Goal: Task Accomplishment & Management: Manage account settings

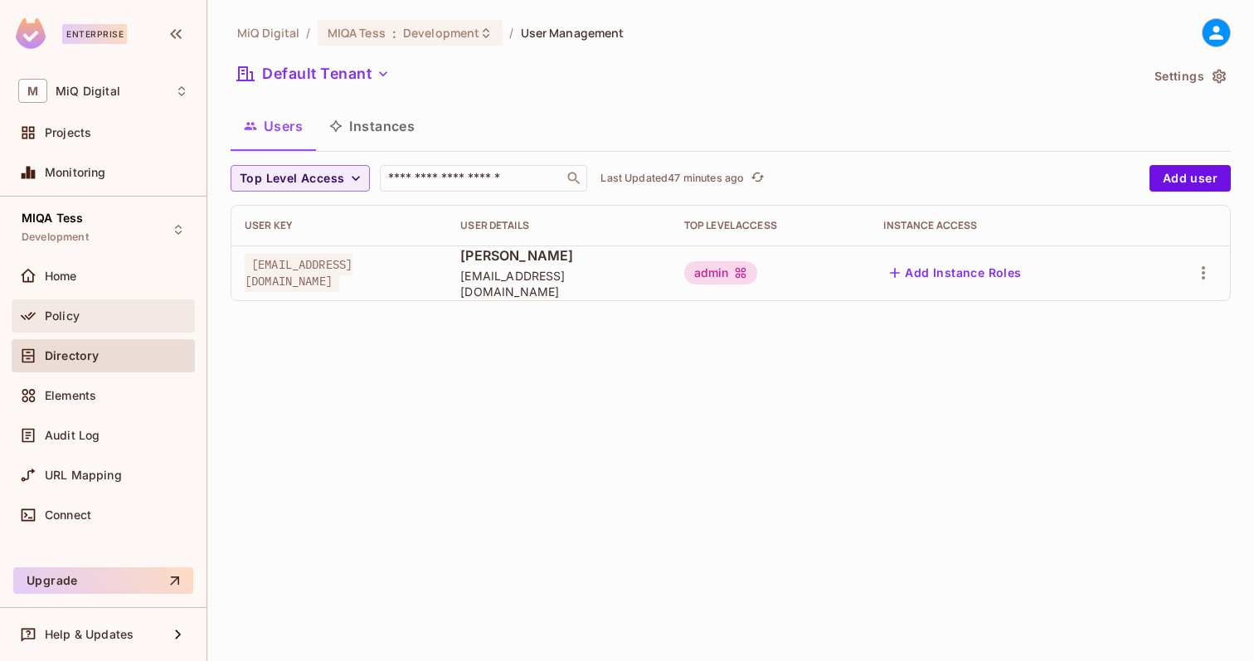
click at [85, 322] on div "Policy" at bounding box center [116, 315] width 143 height 13
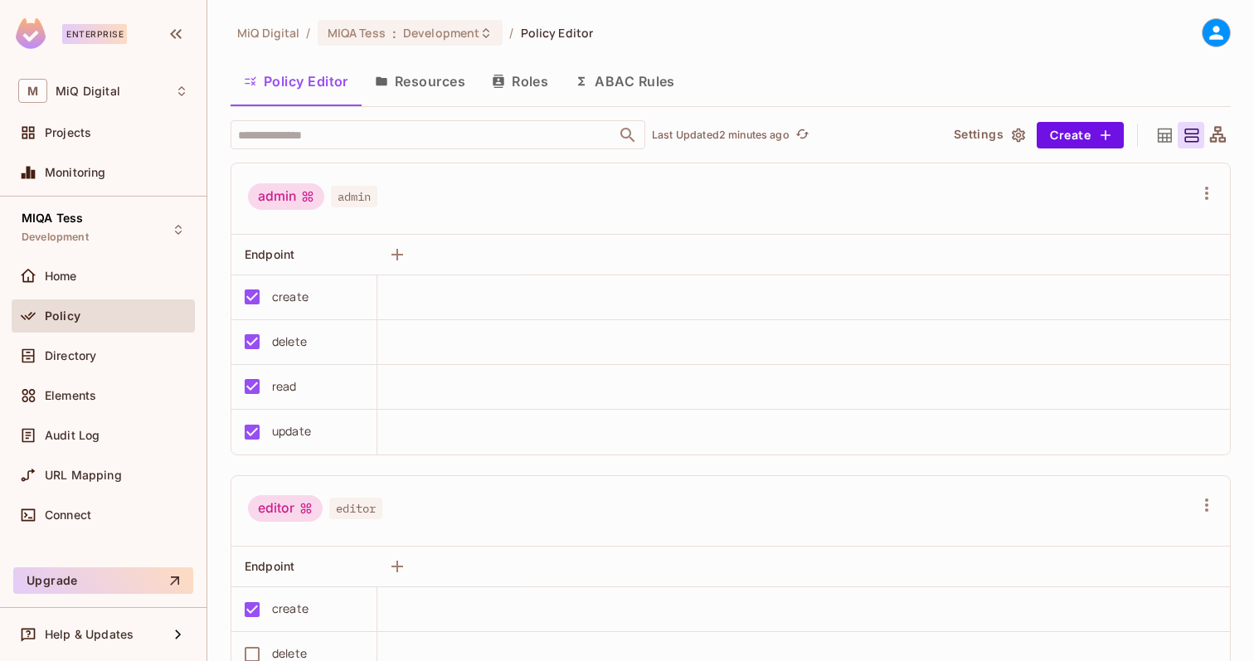
click at [437, 88] on button "Resources" at bounding box center [419, 81] width 117 height 41
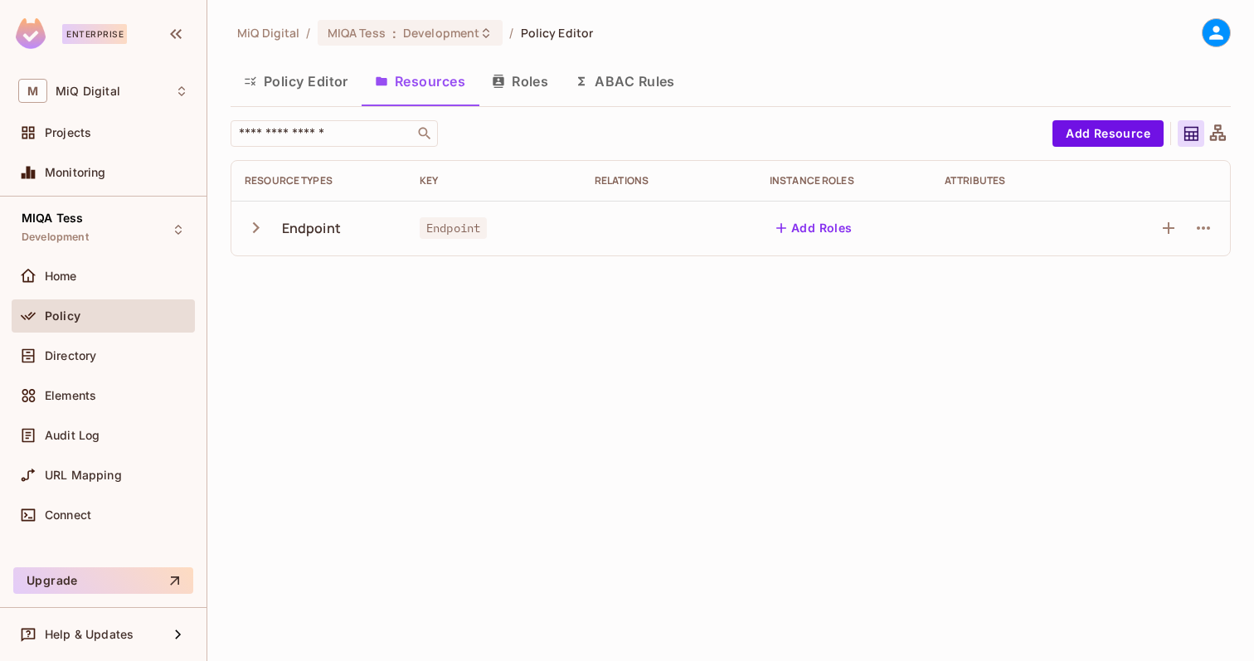
click at [433, 226] on span "Endpoint" at bounding box center [453, 228] width 67 height 22
click at [260, 232] on icon "button" at bounding box center [256, 227] width 22 height 22
click at [260, 233] on icon "button" at bounding box center [256, 227] width 22 height 22
click at [1197, 226] on icon "button" at bounding box center [1203, 228] width 20 height 20
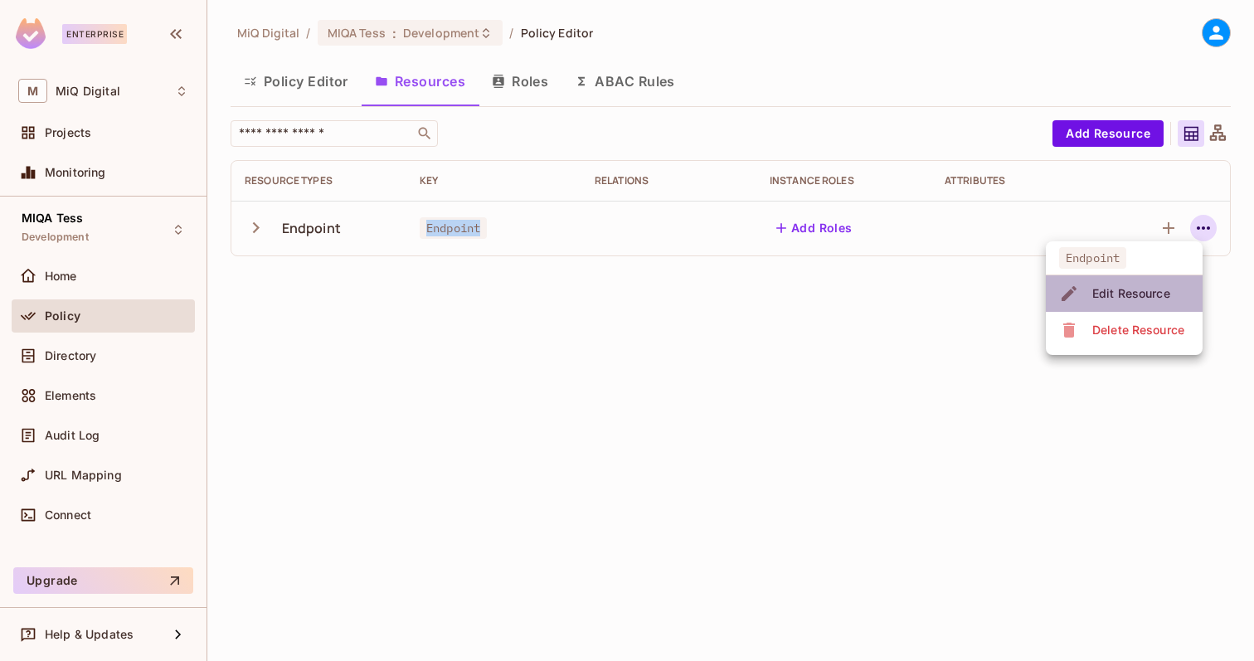
click at [1126, 294] on div "Edit Resource" at bounding box center [1131, 293] width 78 height 17
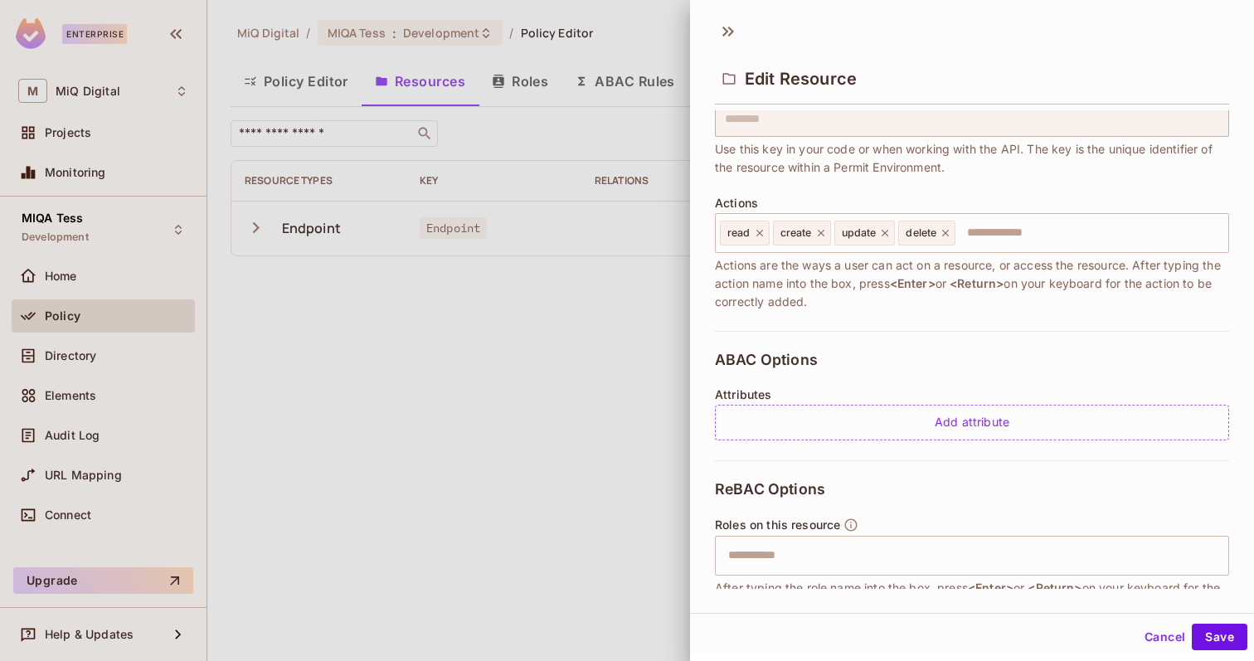
scroll to position [167, 0]
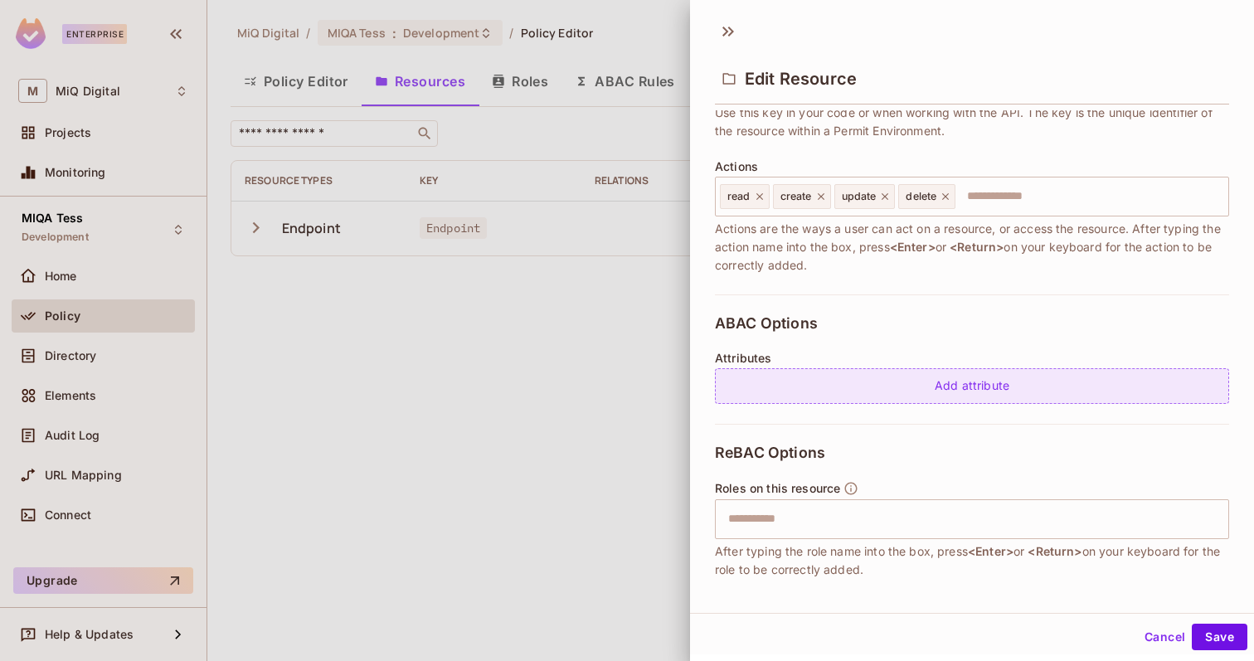
click at [903, 385] on div "Add attribute" at bounding box center [972, 386] width 514 height 36
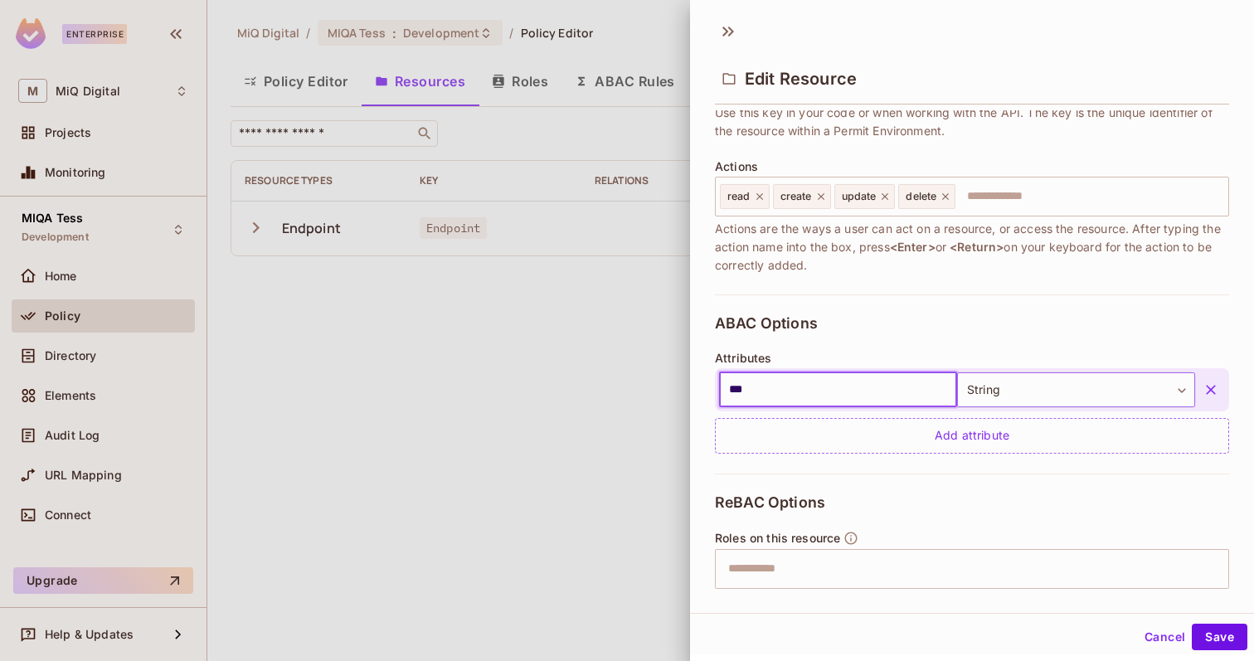
type input "***"
click at [1006, 394] on body "Enterprise M MiQ Digital Projects Monitoring MIQA Tess Development Home Policy …" at bounding box center [627, 330] width 1254 height 661
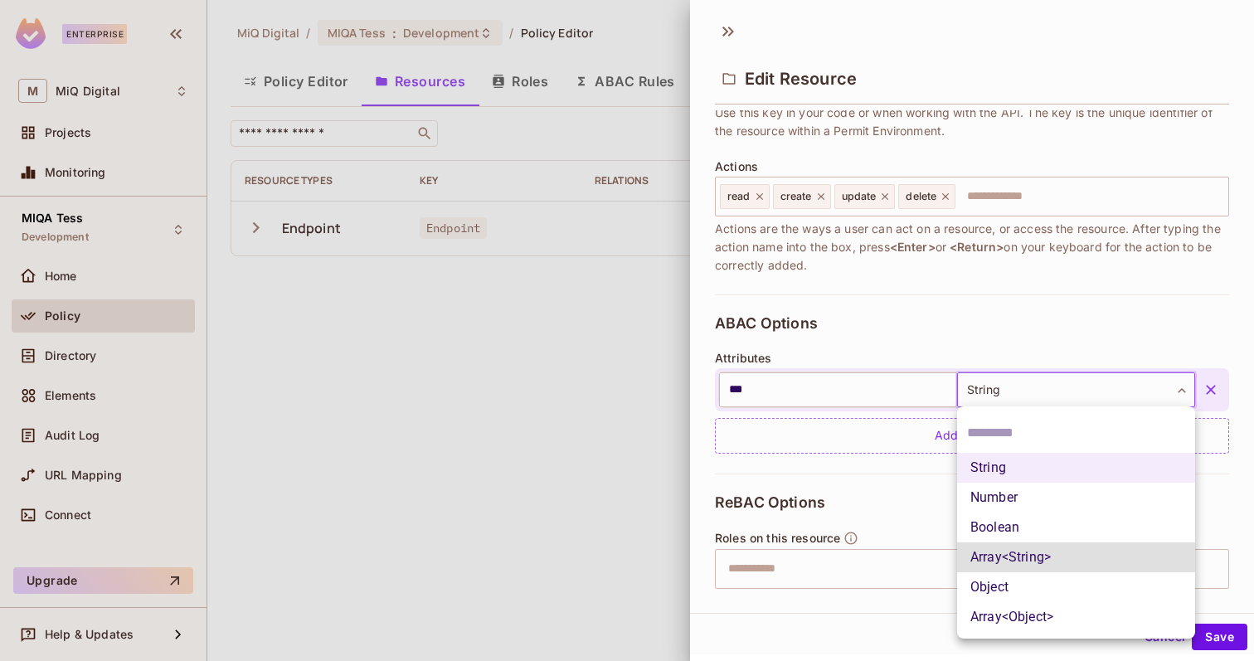
click at [751, 388] on div at bounding box center [627, 330] width 1254 height 661
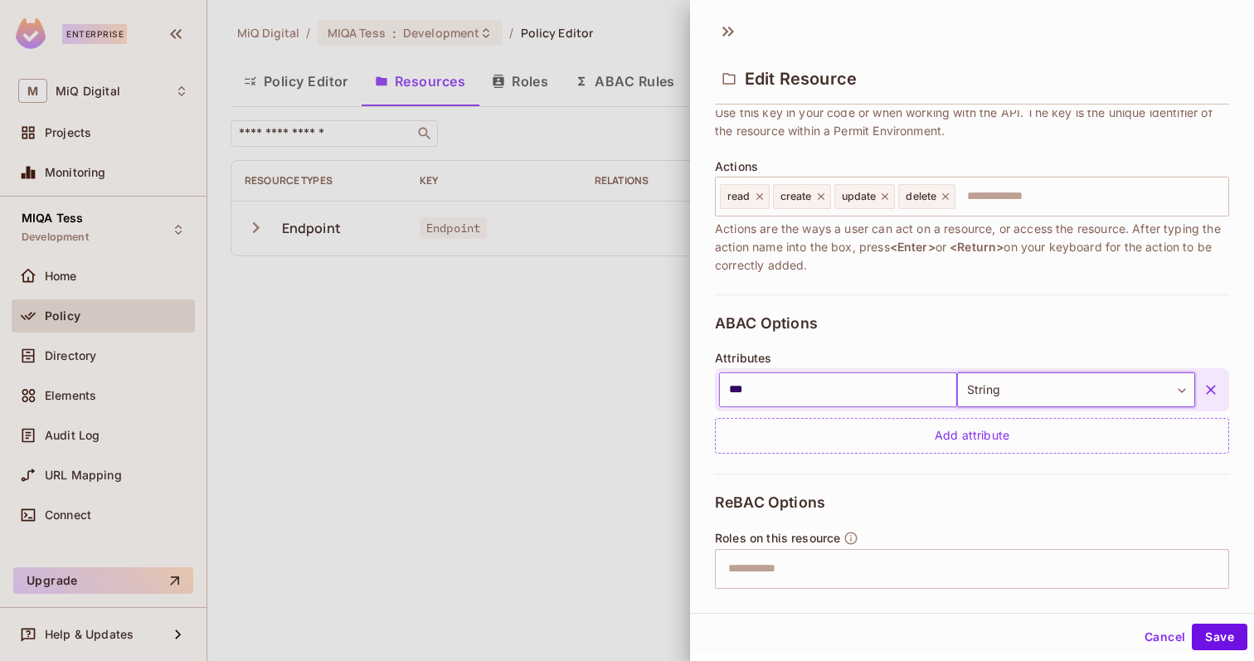
click at [797, 395] on input "***" at bounding box center [838, 389] width 238 height 35
paste input "*"
type input "****"
click at [1006, 397] on body "Enterprise M MiQ Digital Projects Monitoring MIQA Tess Development Home Policy …" at bounding box center [627, 330] width 1254 height 661
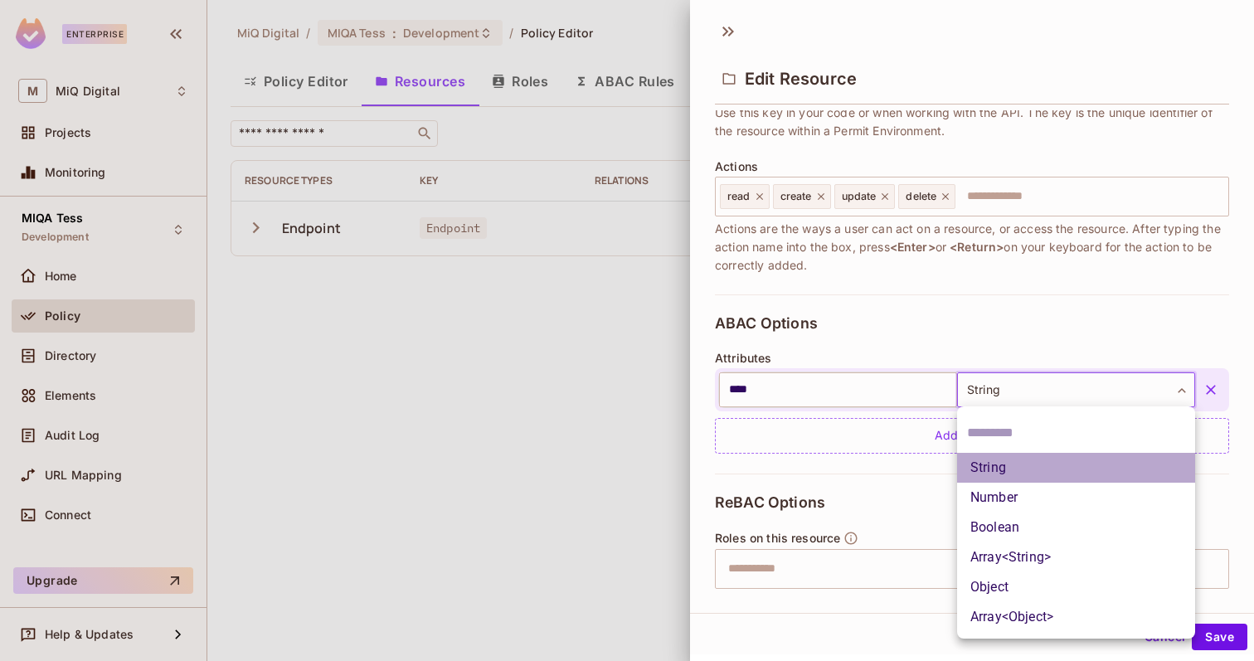
click at [1001, 466] on li "String" at bounding box center [1076, 468] width 238 height 30
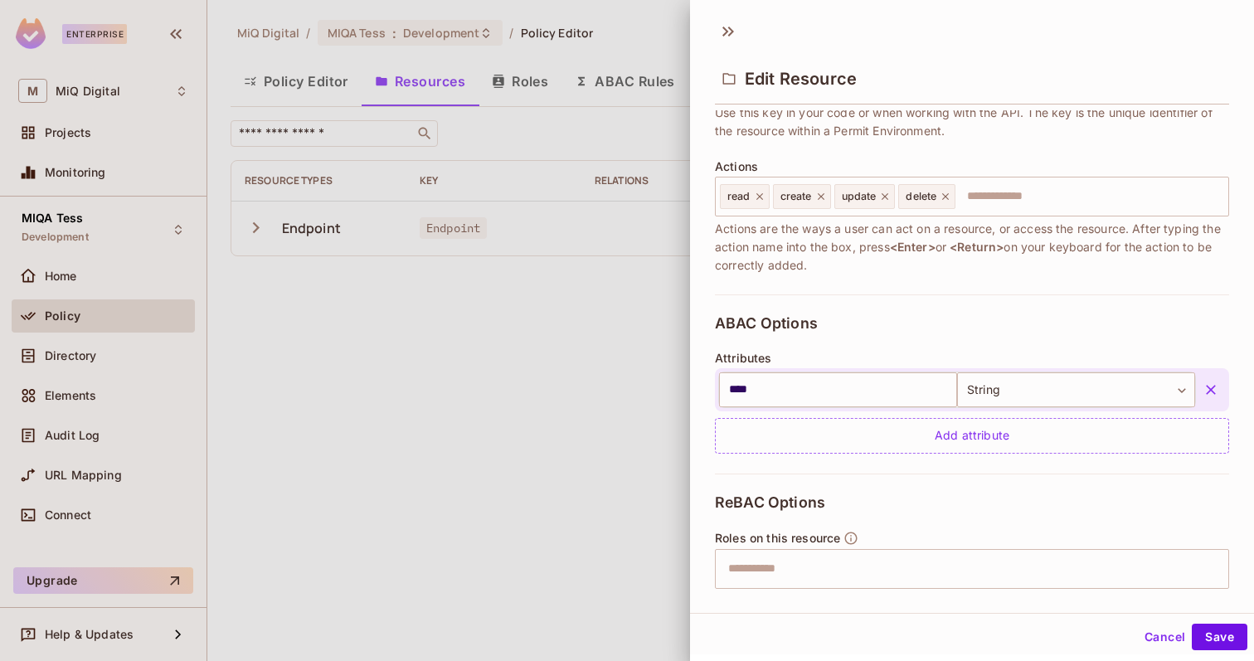
click at [913, 337] on div "ABAC Options Attributes **** ​ String ****** ​ Add attribute" at bounding box center [972, 383] width 514 height 179
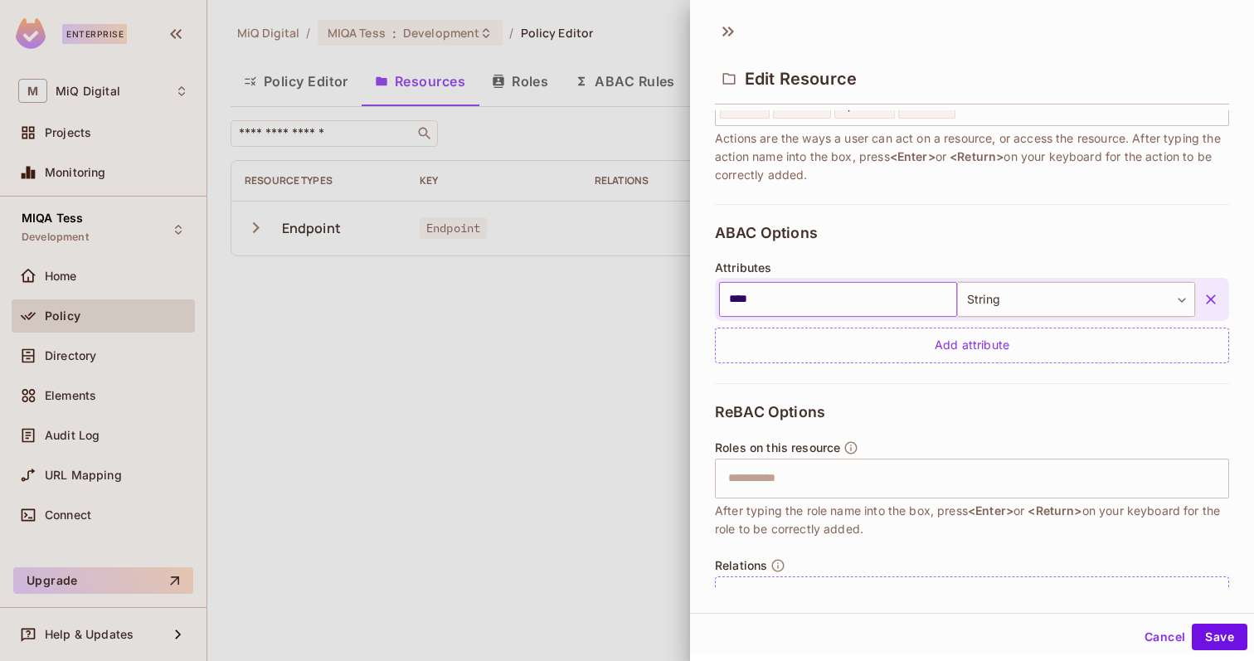
scroll to position [301, 0]
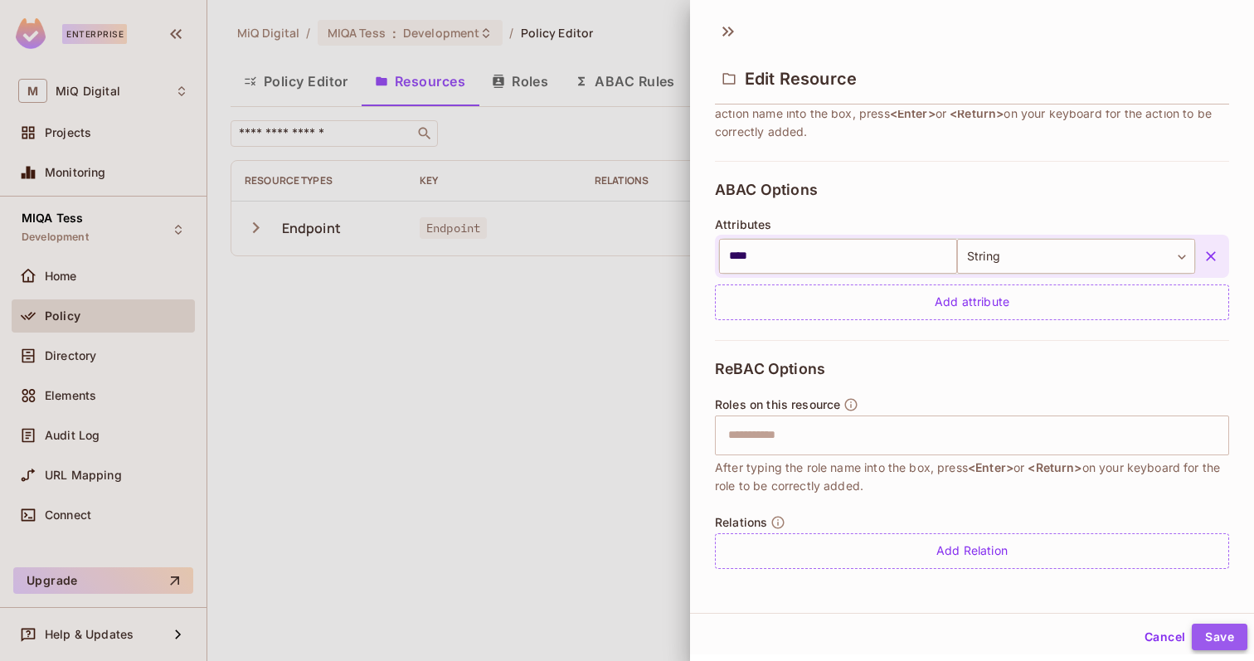
click at [1220, 642] on button "Save" at bounding box center [1219, 636] width 56 height 27
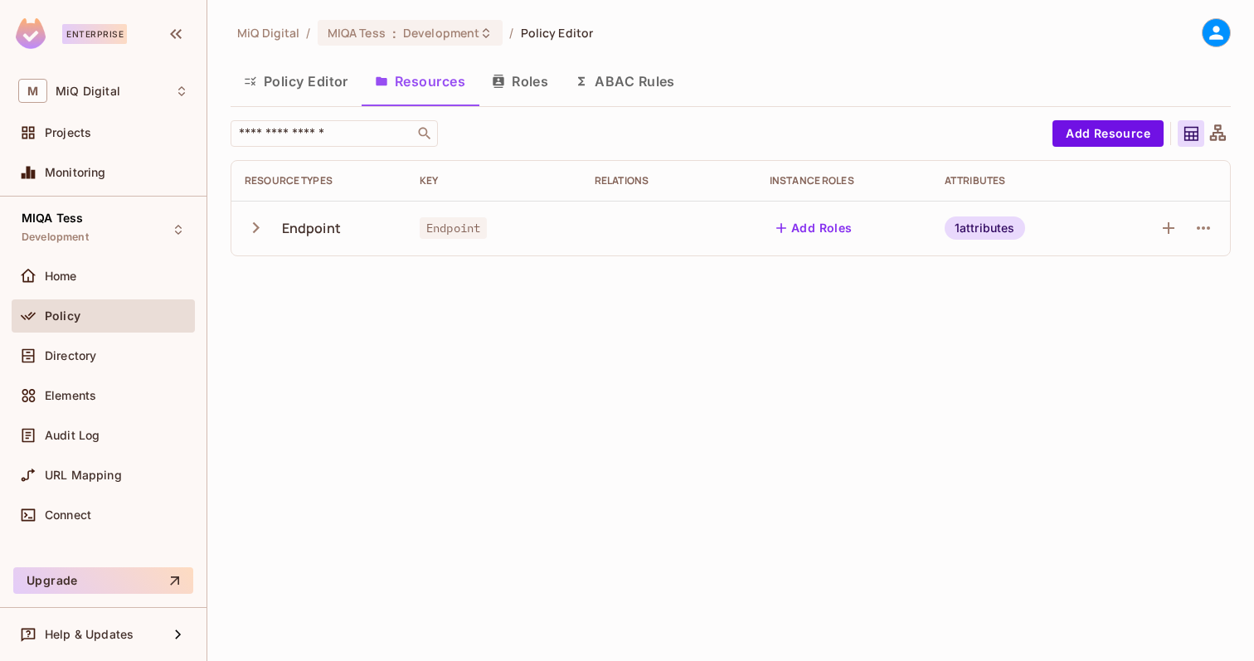
click at [303, 80] on button "Policy Editor" at bounding box center [295, 81] width 131 height 41
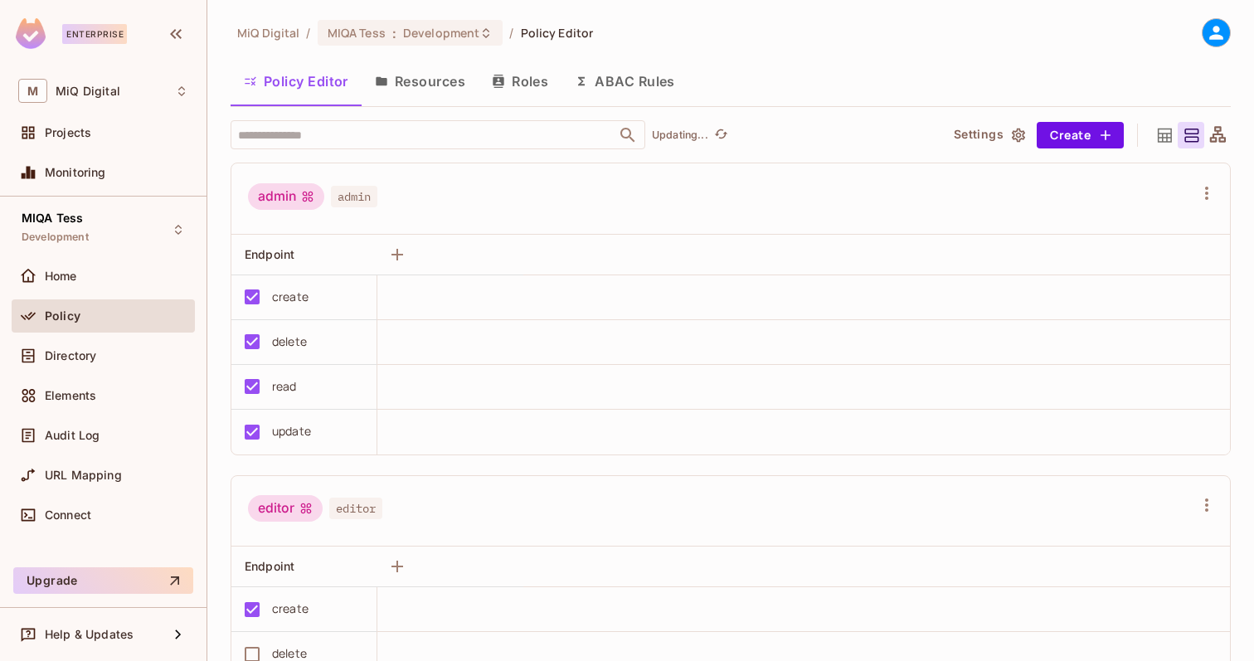
scroll to position [16, 0]
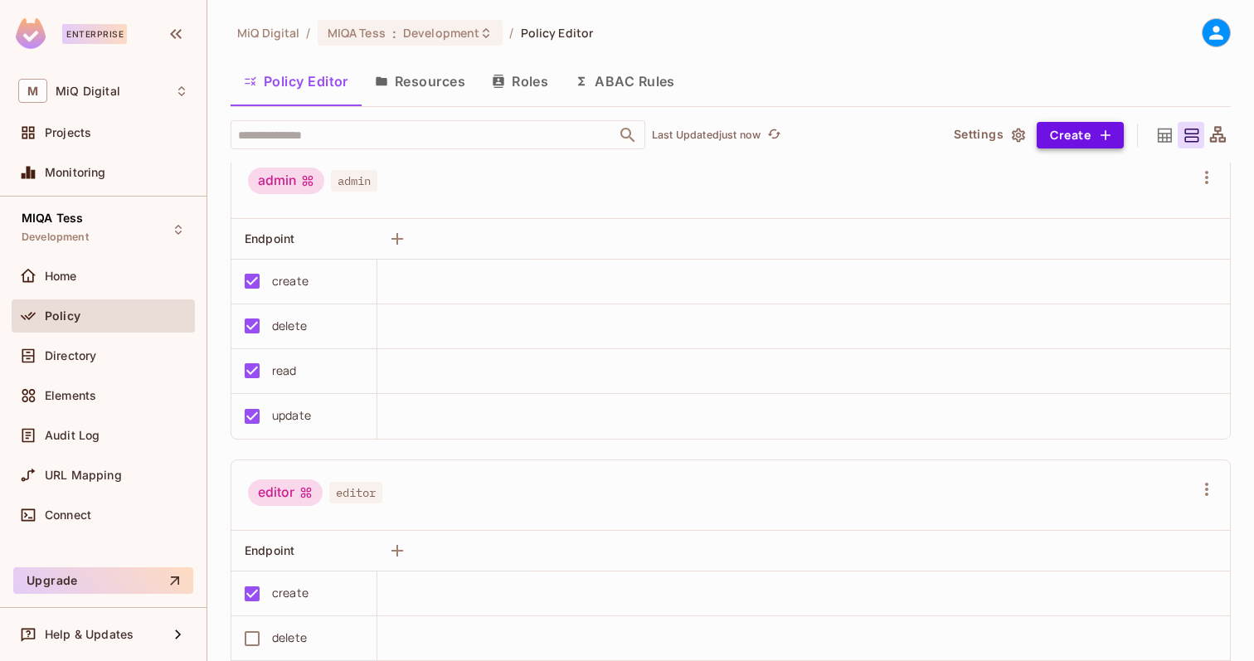
click at [1062, 133] on button "Create" at bounding box center [1079, 135] width 87 height 27
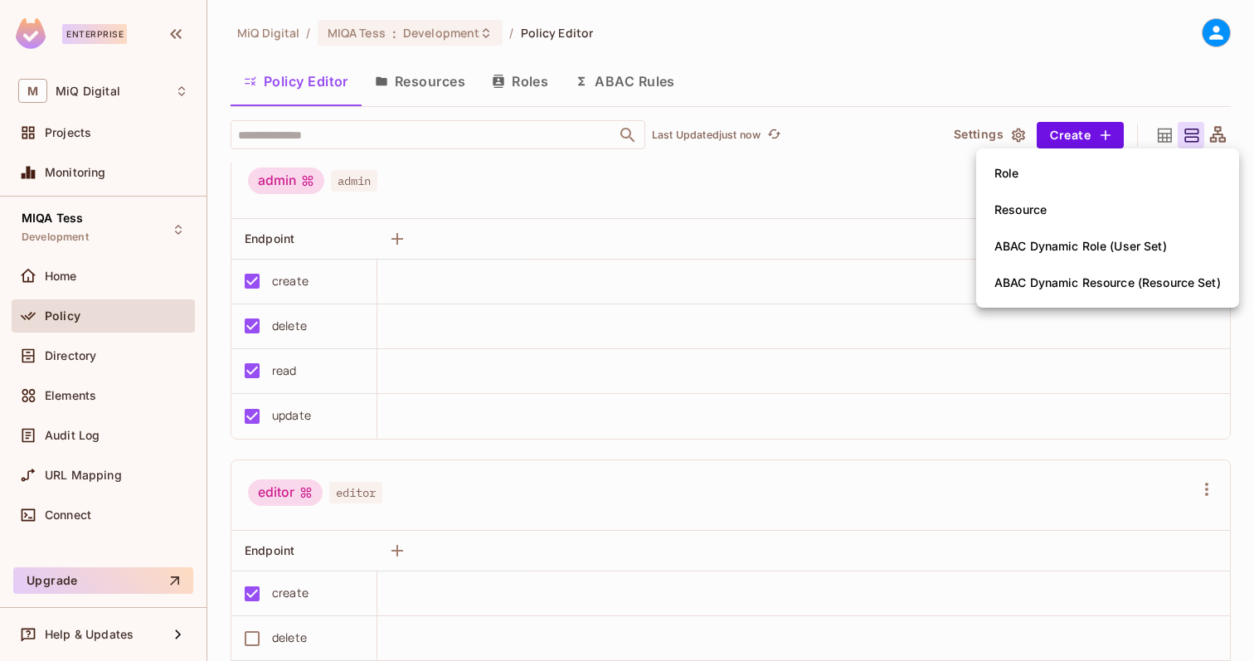
click at [527, 501] on div at bounding box center [627, 330] width 1254 height 661
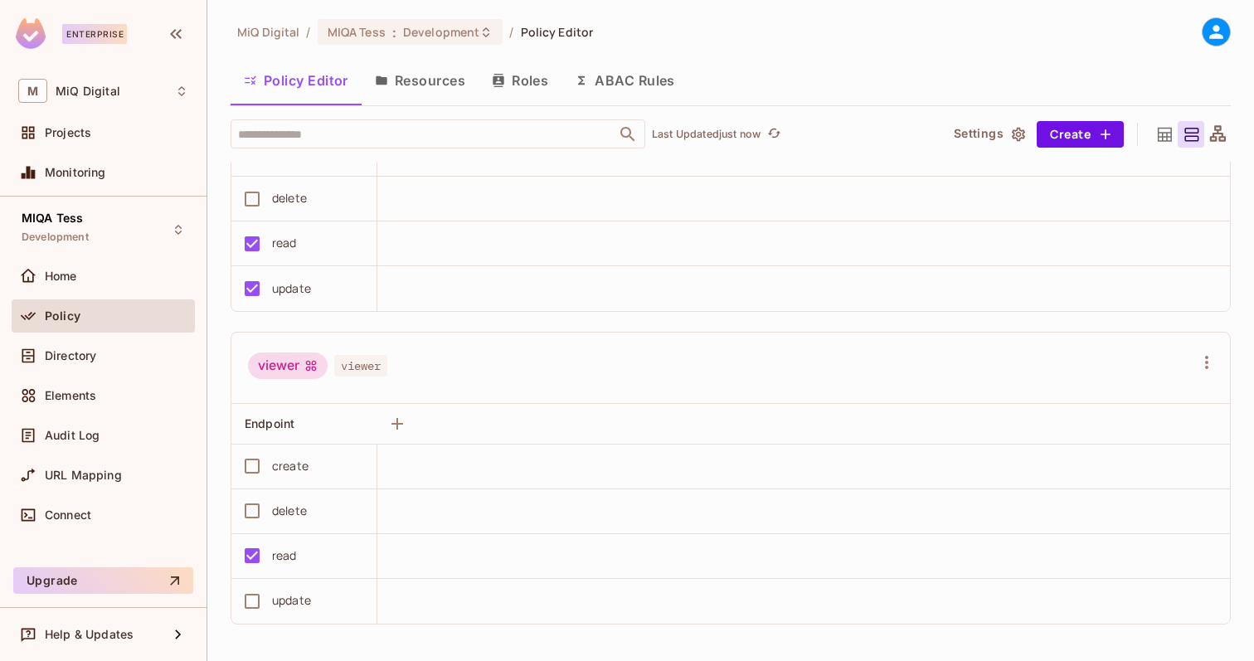
scroll to position [456, 0]
click at [399, 424] on icon "button" at bounding box center [397, 422] width 20 height 20
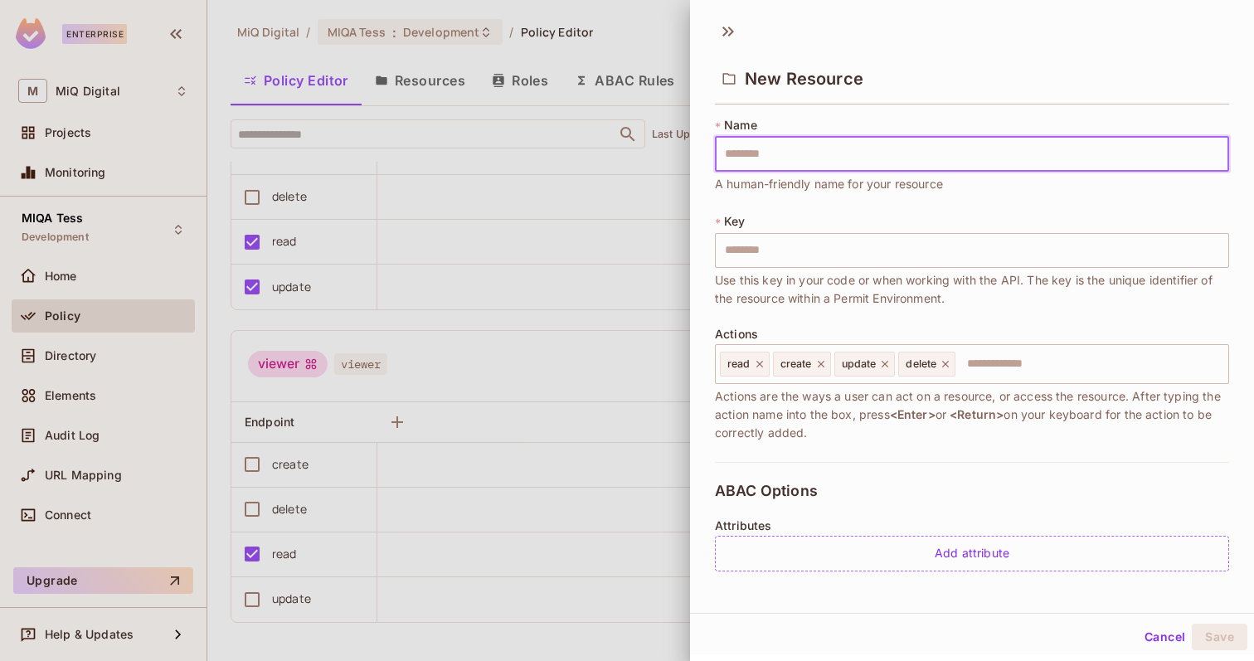
click at [763, 156] on input "text" at bounding box center [972, 154] width 514 height 35
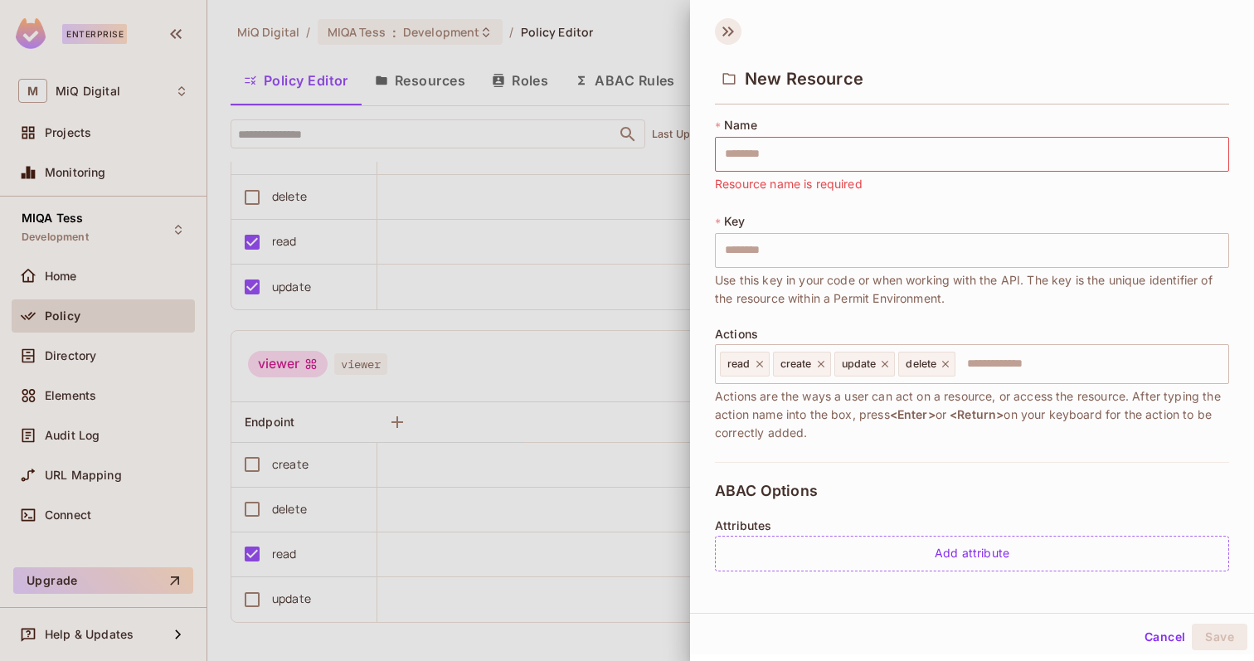
click at [730, 27] on icon at bounding box center [728, 31] width 27 height 27
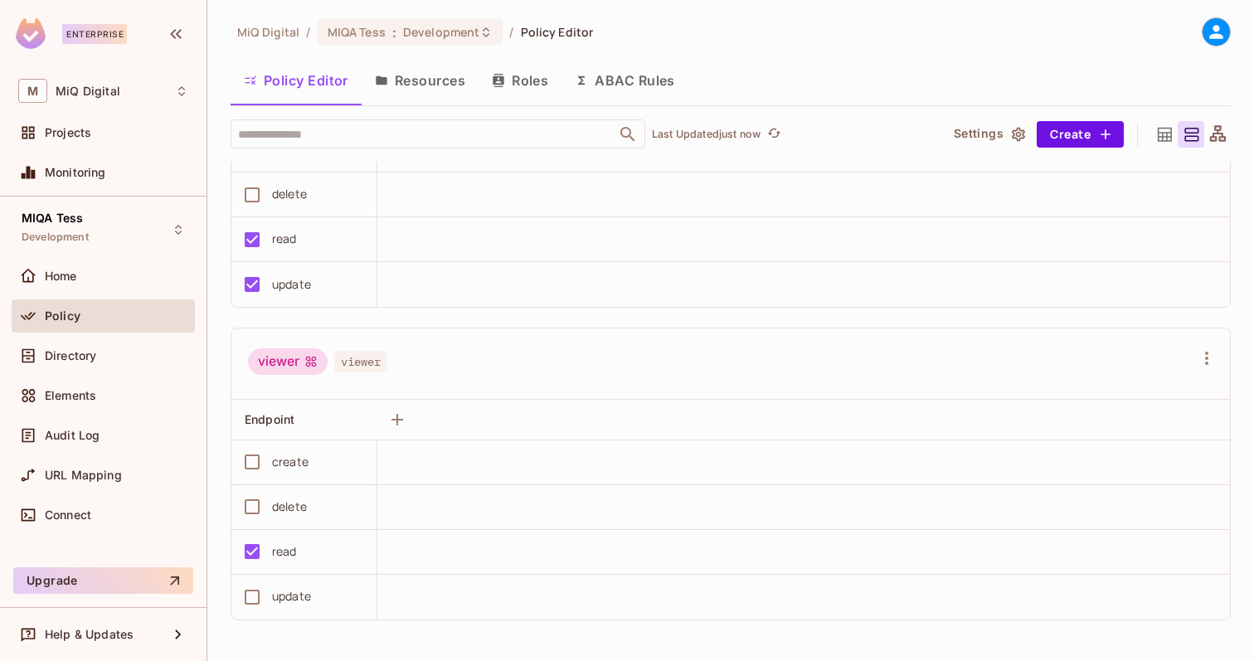
scroll to position [434, 0]
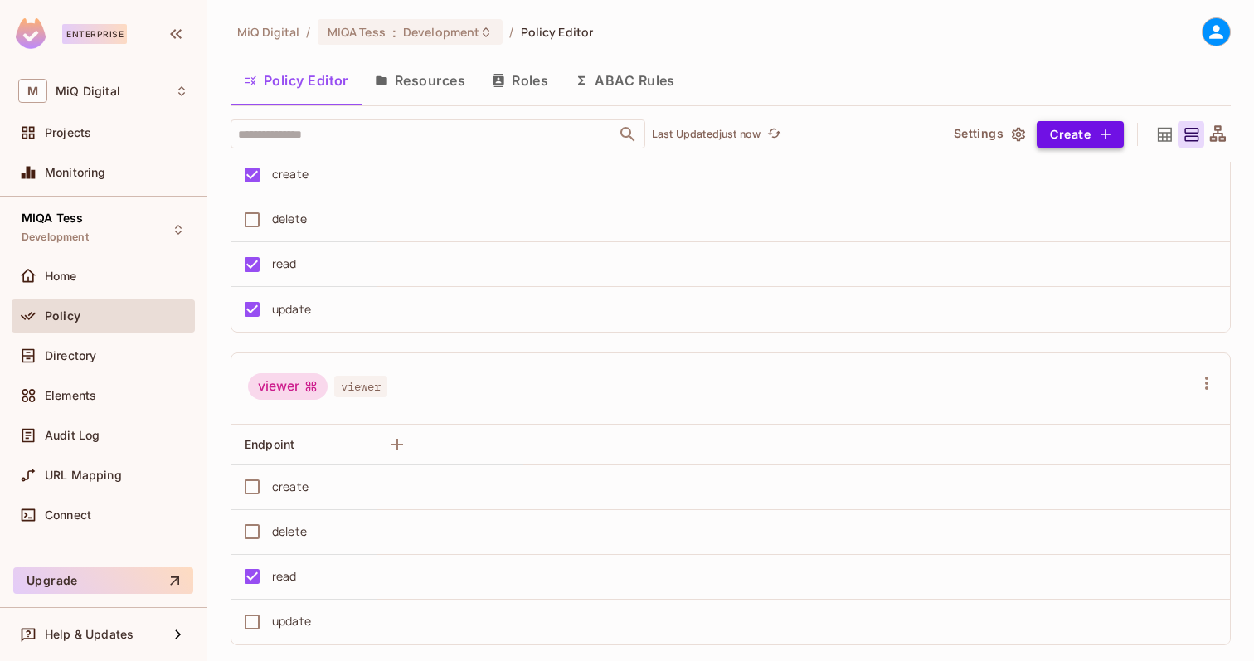
click at [1081, 134] on button "Create" at bounding box center [1079, 134] width 87 height 27
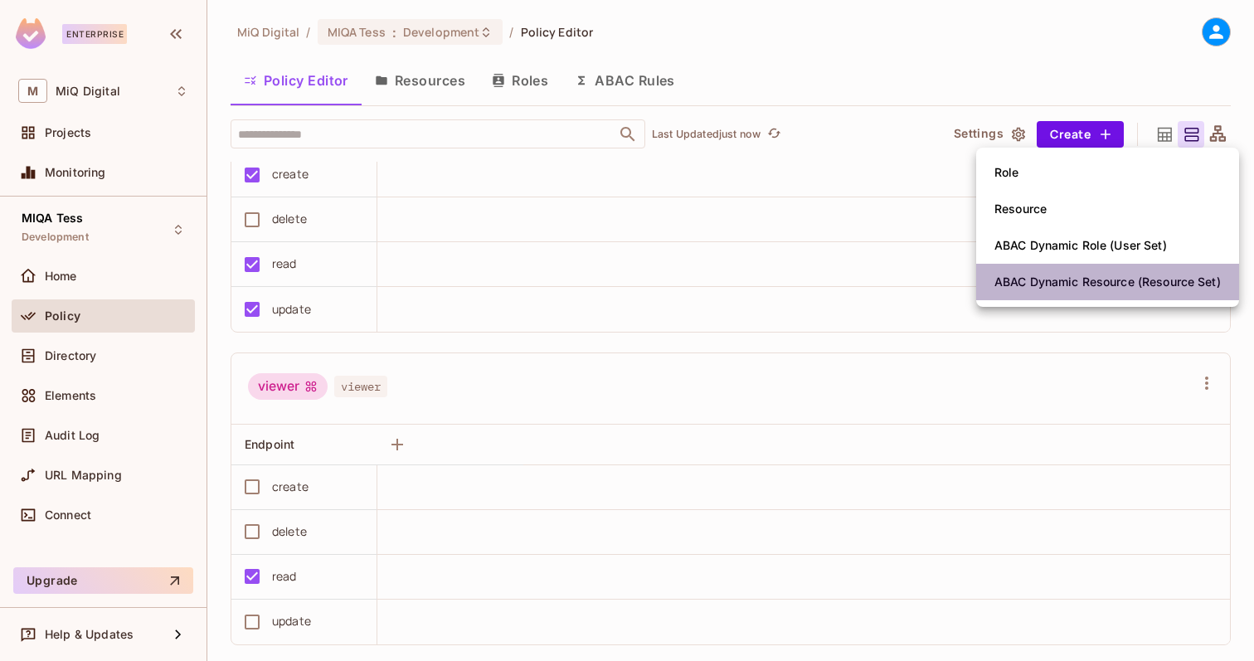
click at [1015, 281] on div "ABAC Dynamic Resource (Resource Set)" at bounding box center [1107, 282] width 226 height 17
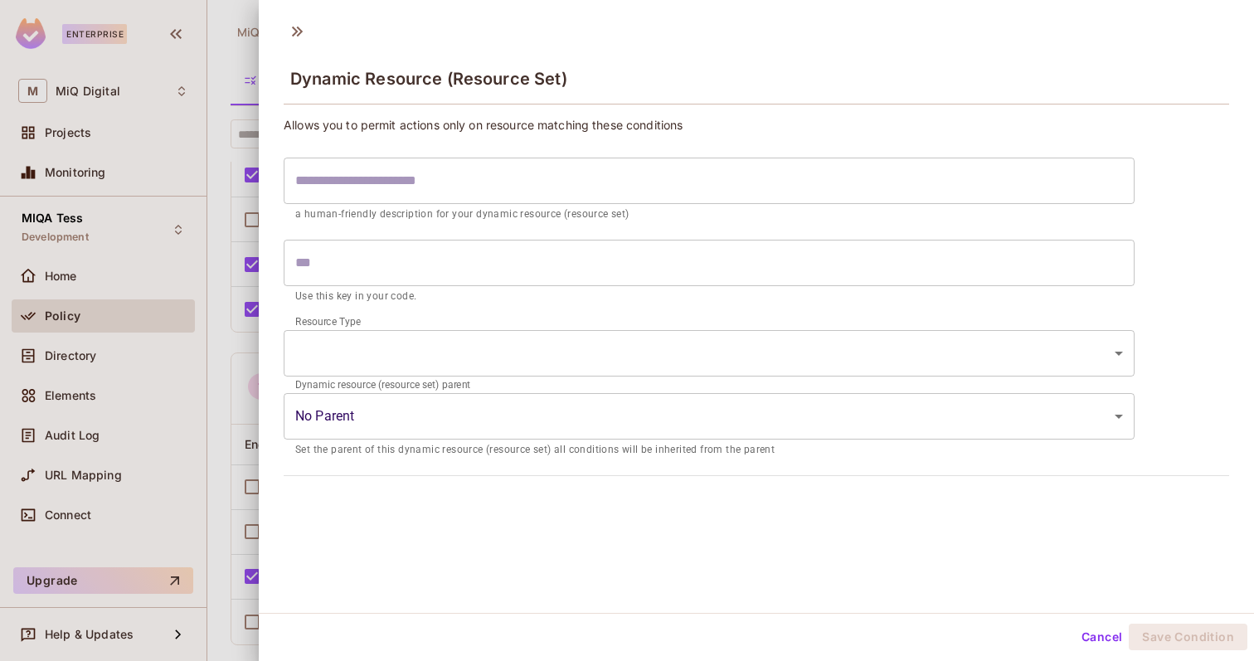
click at [376, 182] on input "text" at bounding box center [709, 181] width 851 height 46
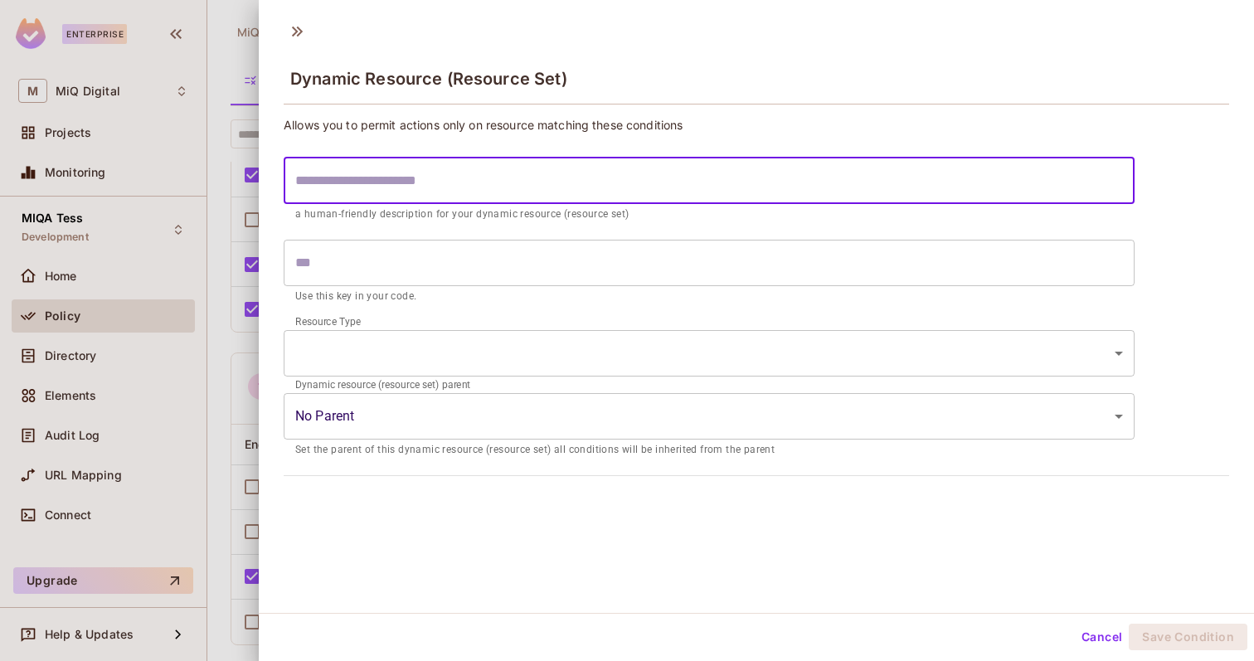
type input "*"
type input "**"
type input "***"
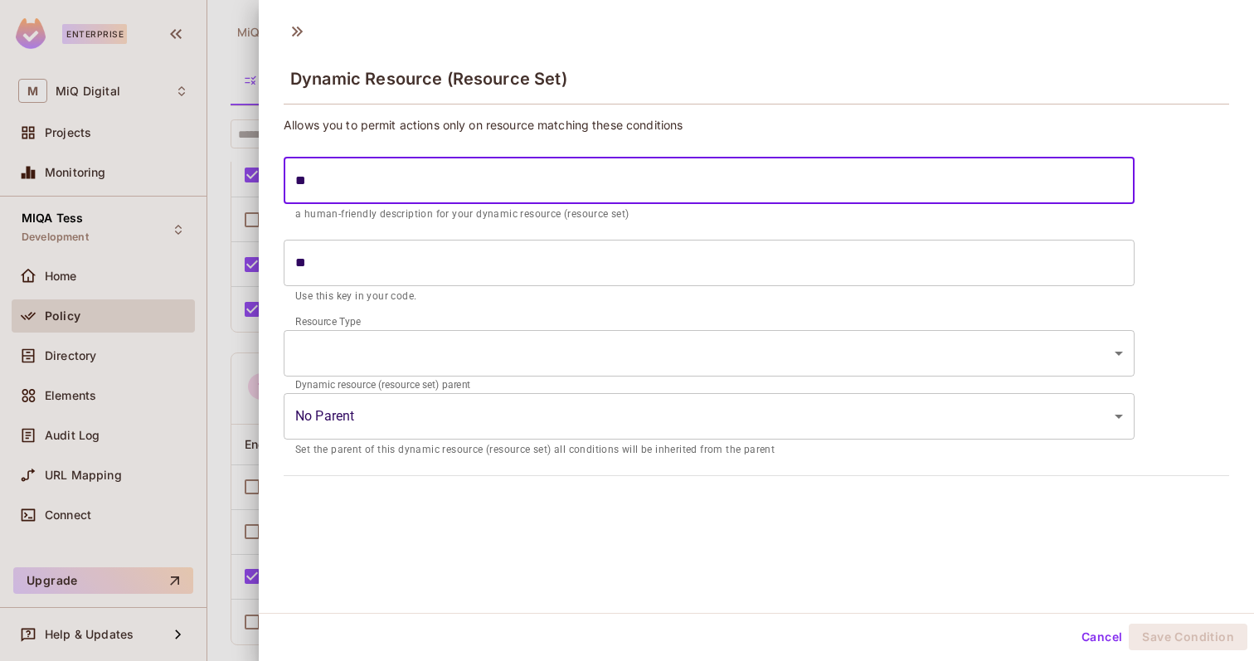
type input "***"
type input "****"
type input "*****"
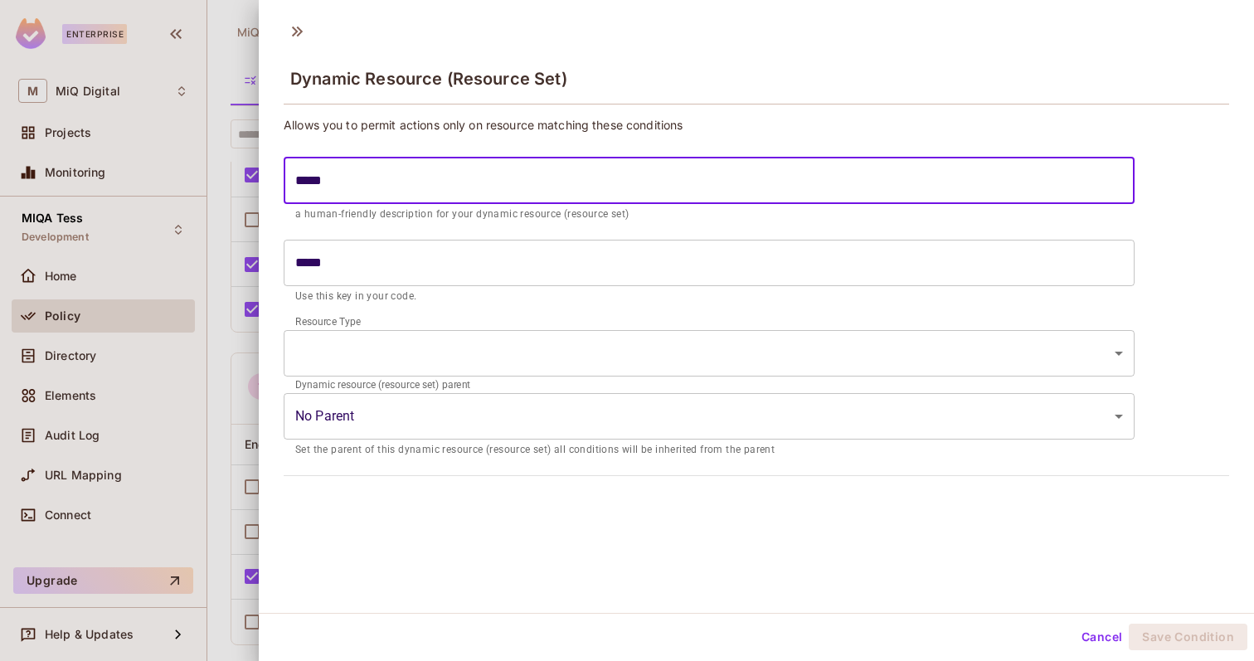
type input "******"
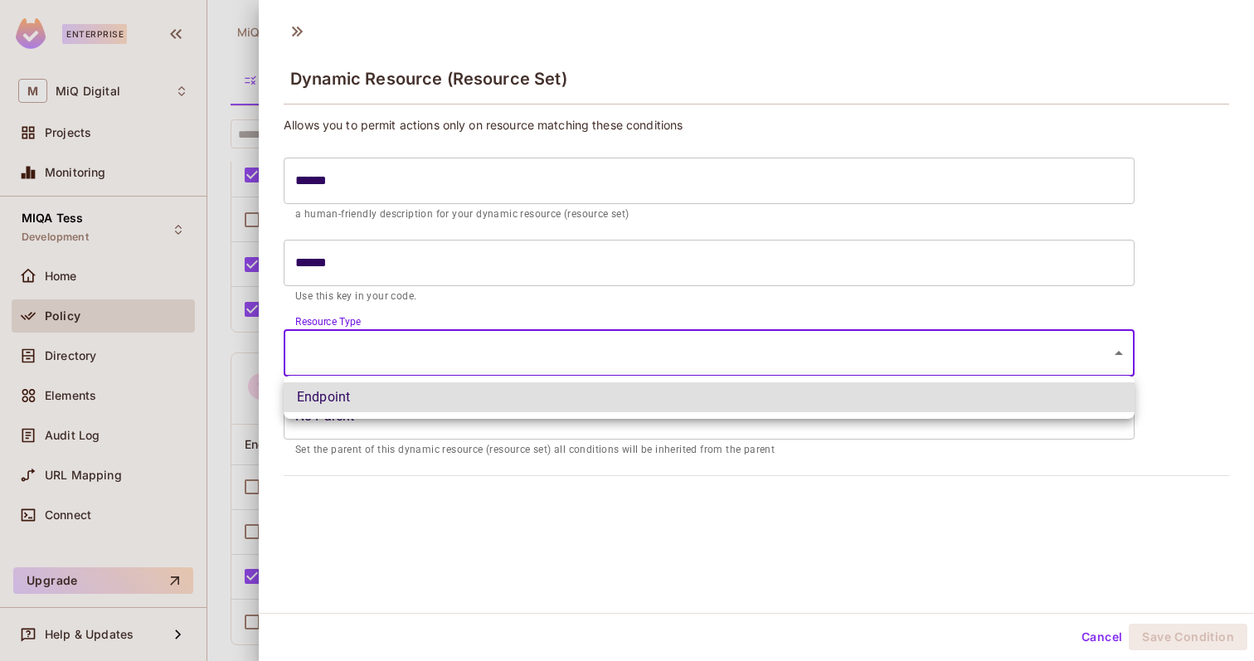
click at [349, 347] on body "Enterprise M MiQ Digital Projects Monitoring MIQA Tess Development Home Policy …" at bounding box center [627, 330] width 1254 height 661
click at [352, 392] on li "Endpoint" at bounding box center [709, 397] width 851 height 30
type input "********"
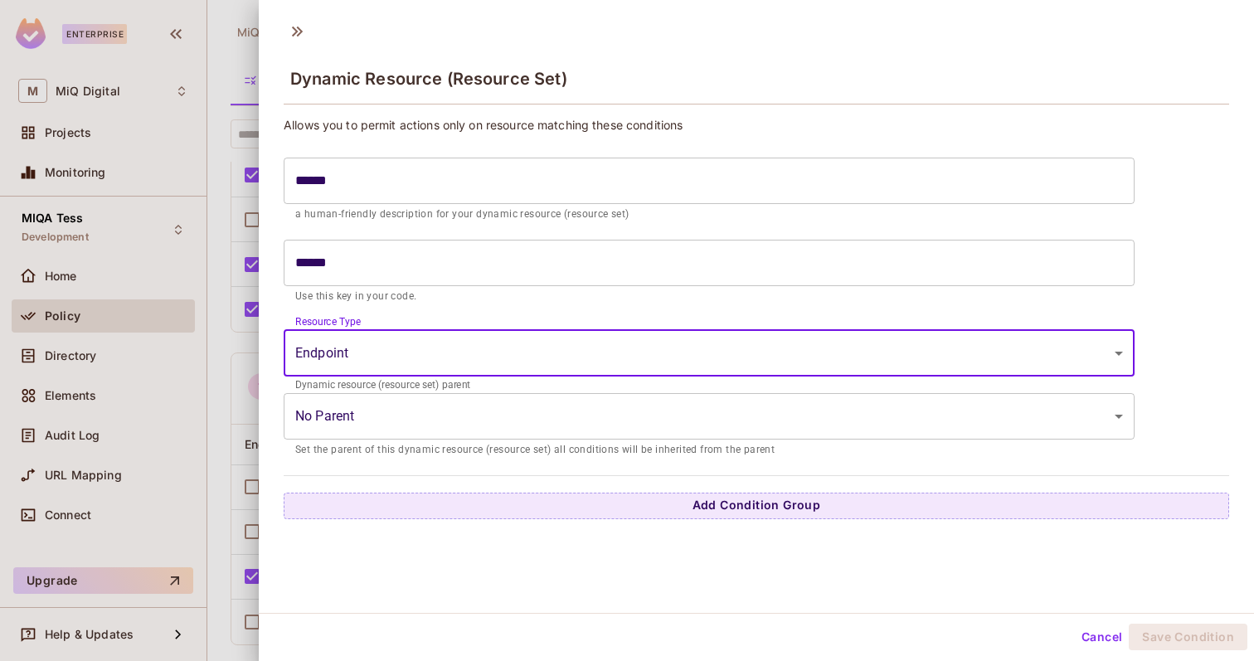
scroll to position [2, 0]
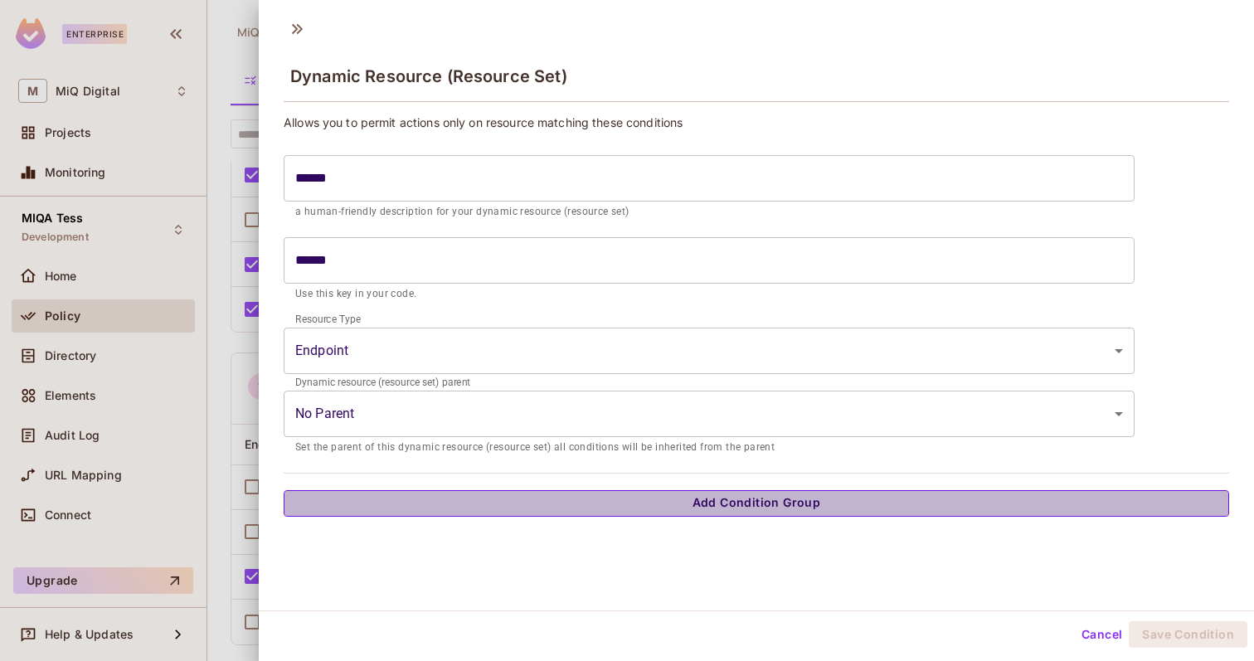
click at [507, 495] on button "Add Condition Group" at bounding box center [756, 503] width 945 height 27
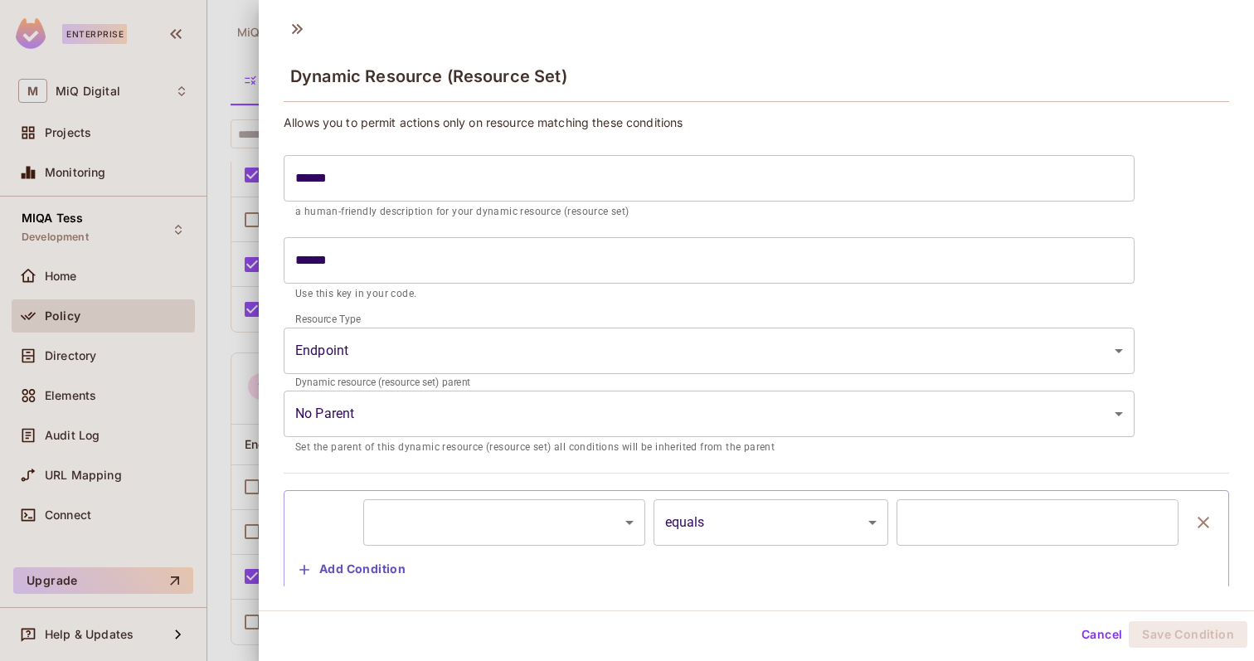
scroll to position [40, 0]
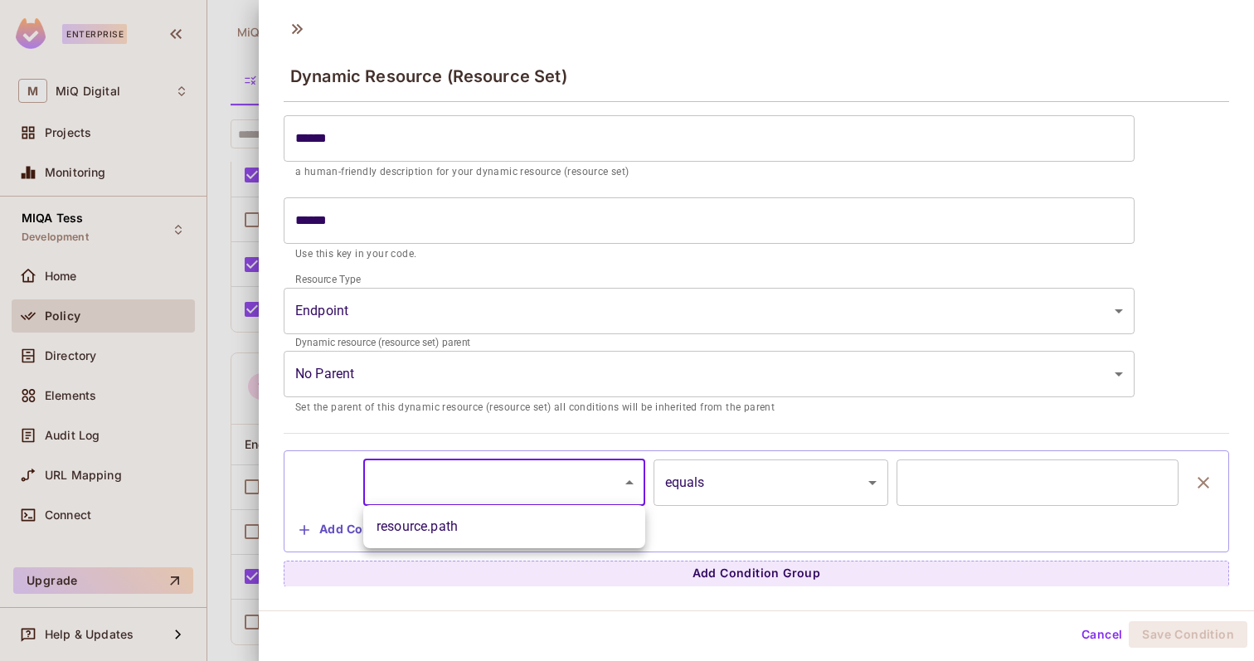
click at [510, 483] on body "Enterprise M MiQ Digital Projects Monitoring MIQA Tess Development Home Policy …" at bounding box center [627, 330] width 1254 height 661
click at [472, 522] on li "resource.path" at bounding box center [504, 527] width 282 height 30
type input "**********"
click at [978, 478] on input "text" at bounding box center [1037, 482] width 282 height 46
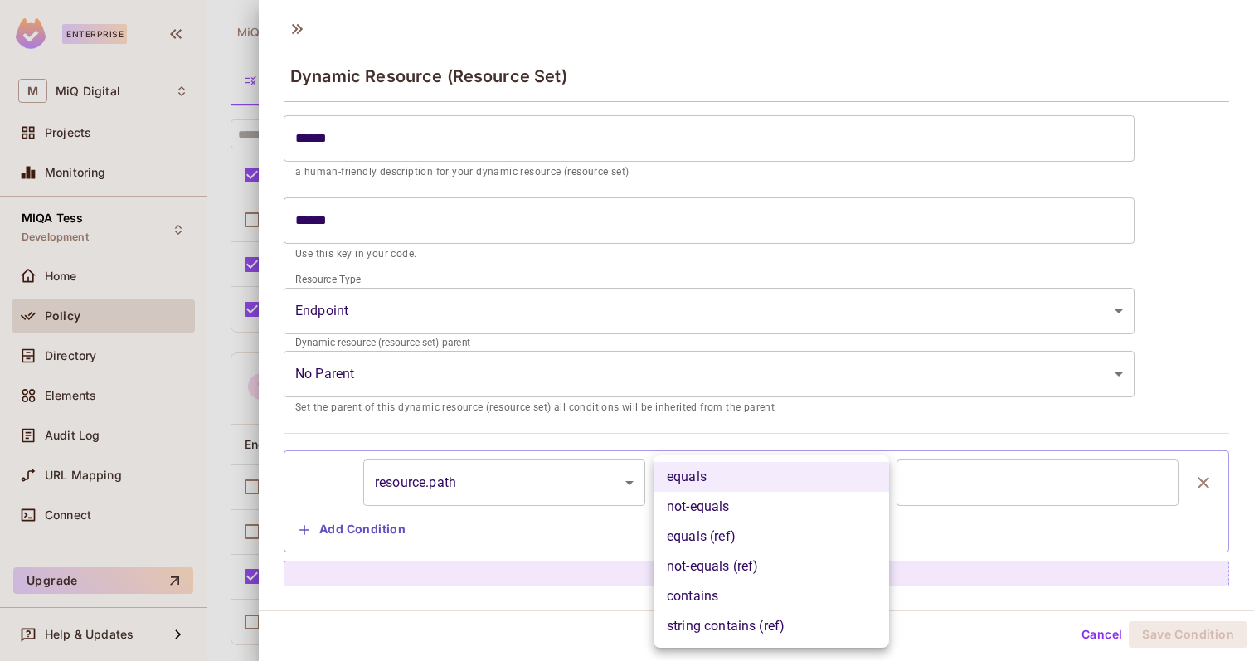
click at [856, 484] on body "**********" at bounding box center [627, 330] width 1254 height 661
click at [731, 592] on li "contains" at bounding box center [770, 596] width 235 height 30
type input "********"
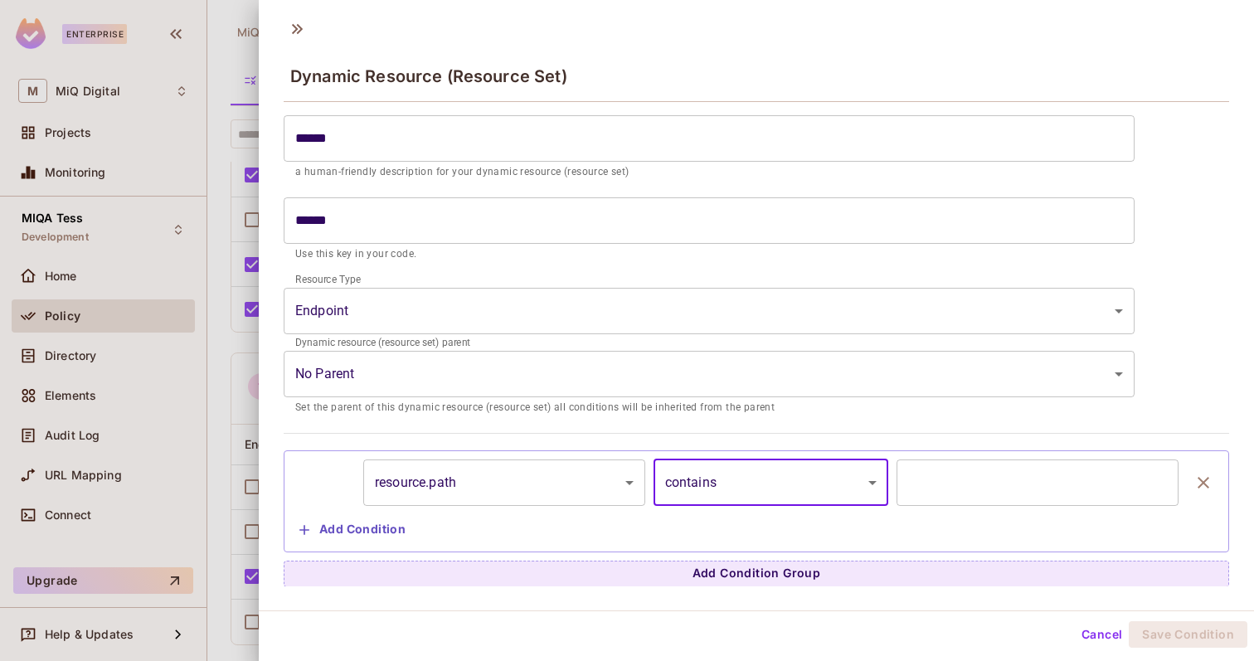
click at [990, 492] on input "text" at bounding box center [1037, 482] width 282 height 46
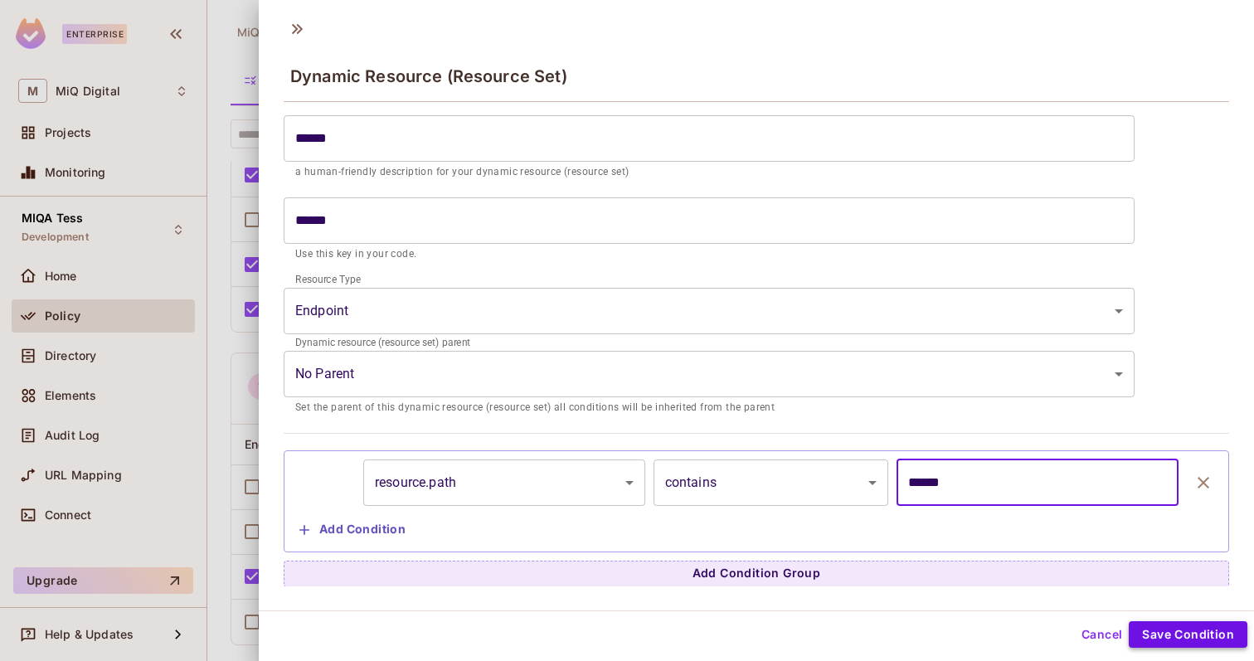
type input "******"
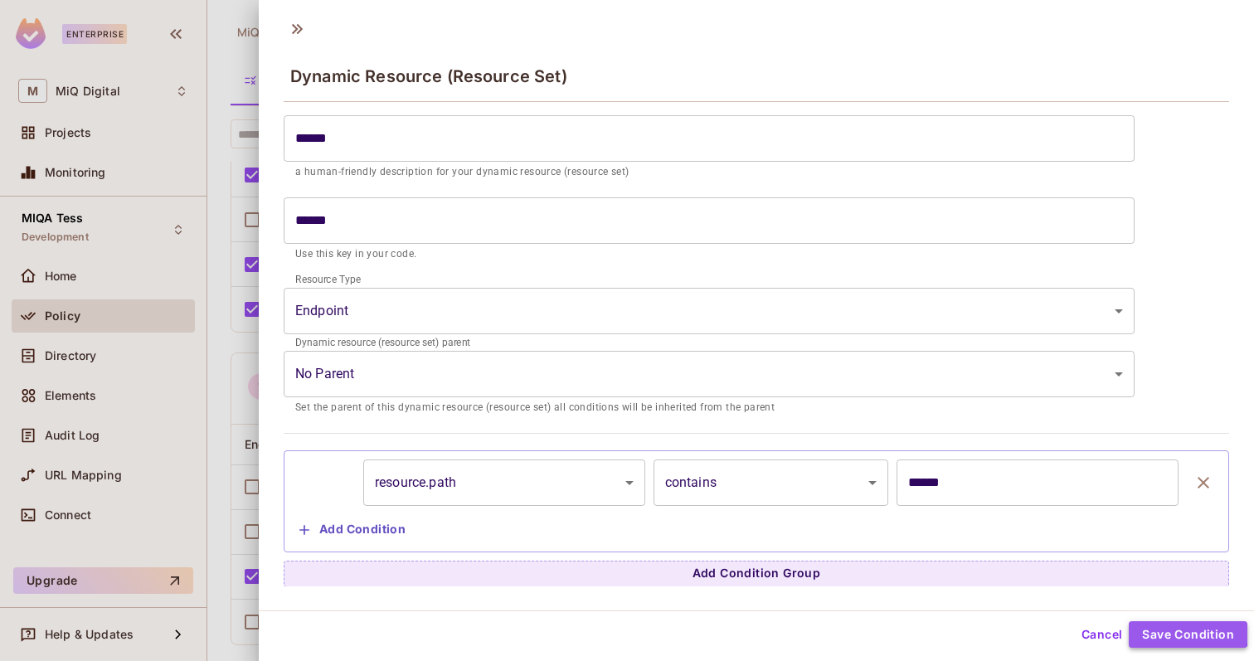
click at [1179, 632] on button "Save Condition" at bounding box center [1187, 634] width 119 height 27
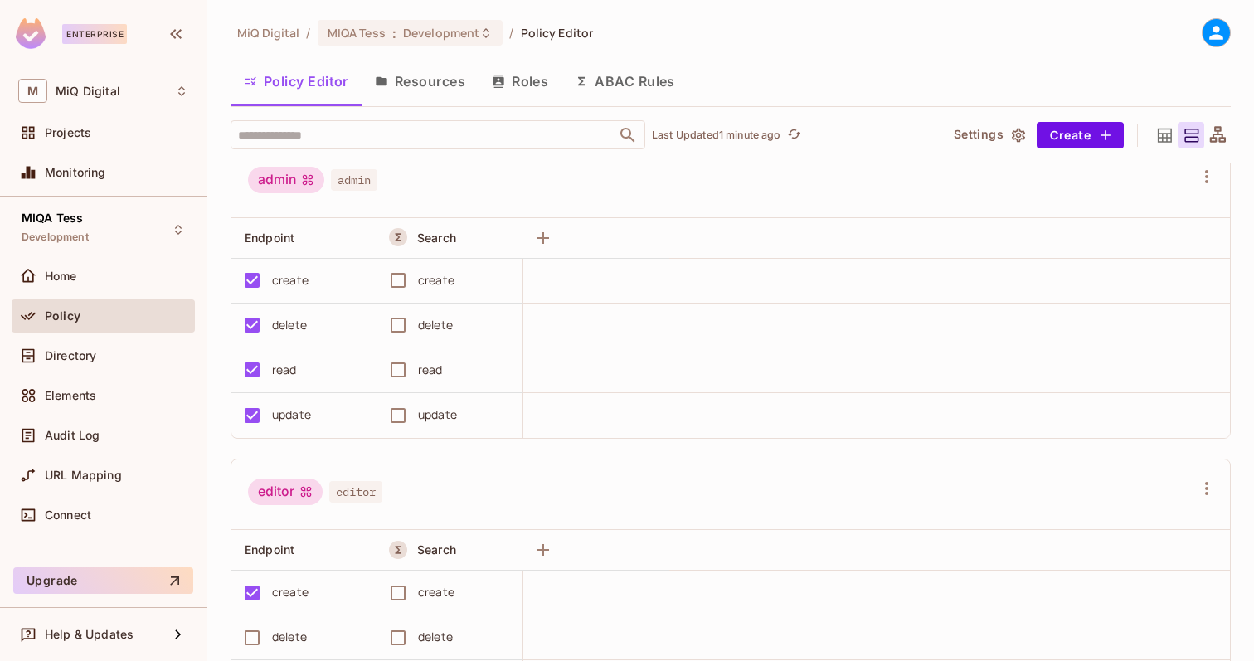
scroll to position [0, 0]
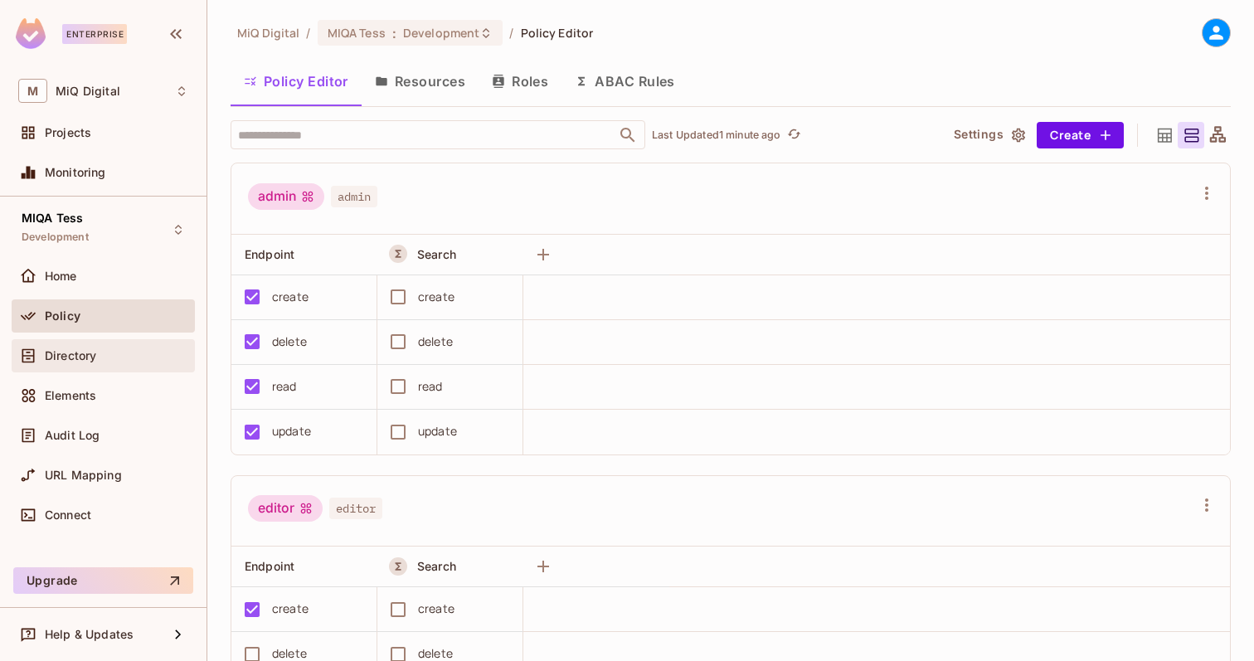
click at [80, 371] on div "Directory" at bounding box center [103, 359] width 183 height 40
click at [83, 357] on span "Directory" at bounding box center [70, 355] width 51 height 13
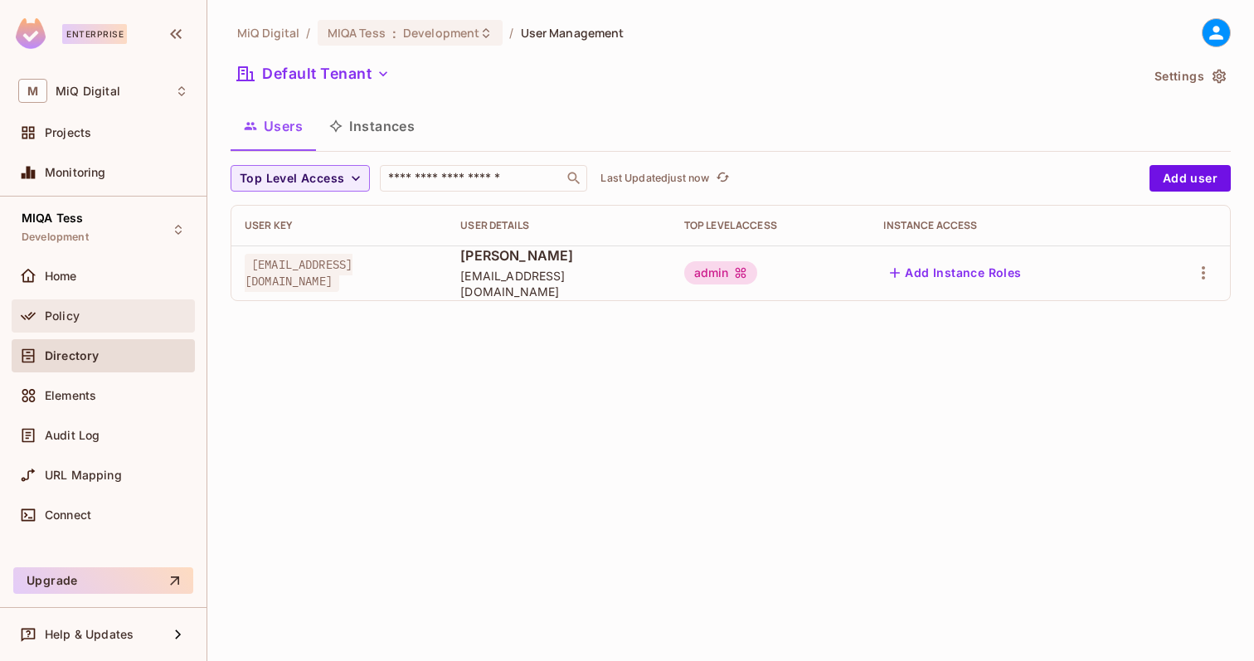
click at [85, 314] on div "Policy" at bounding box center [116, 315] width 143 height 13
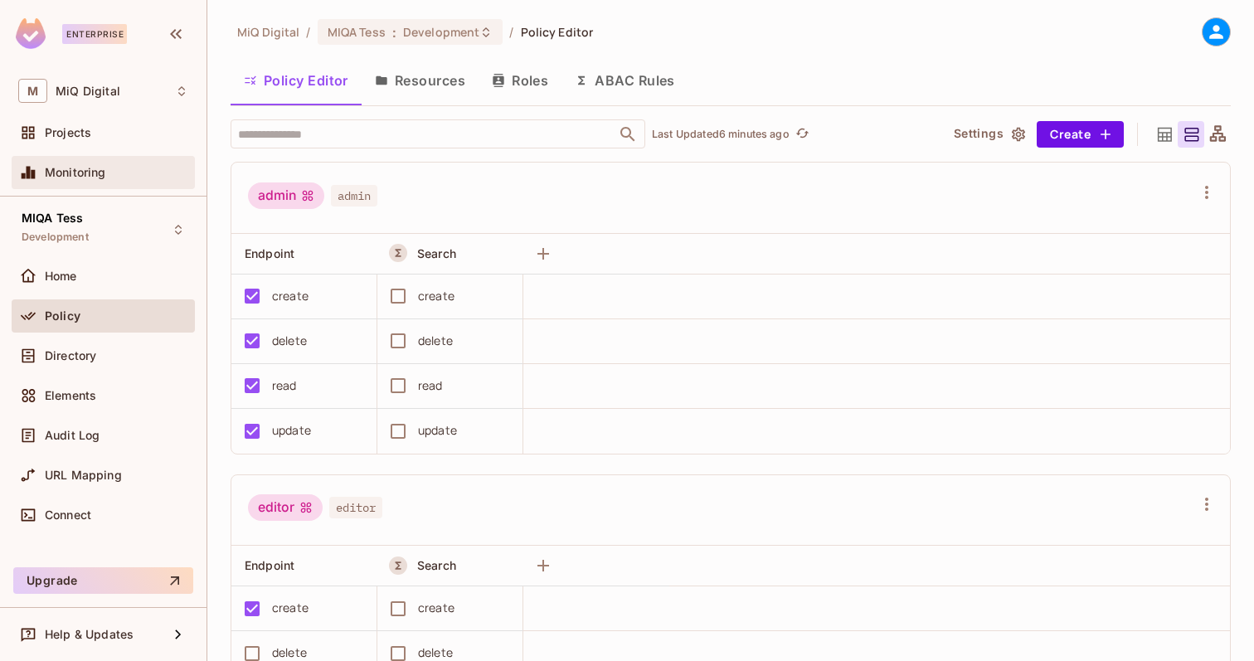
click at [104, 171] on span "Monitoring" at bounding box center [75, 172] width 61 height 13
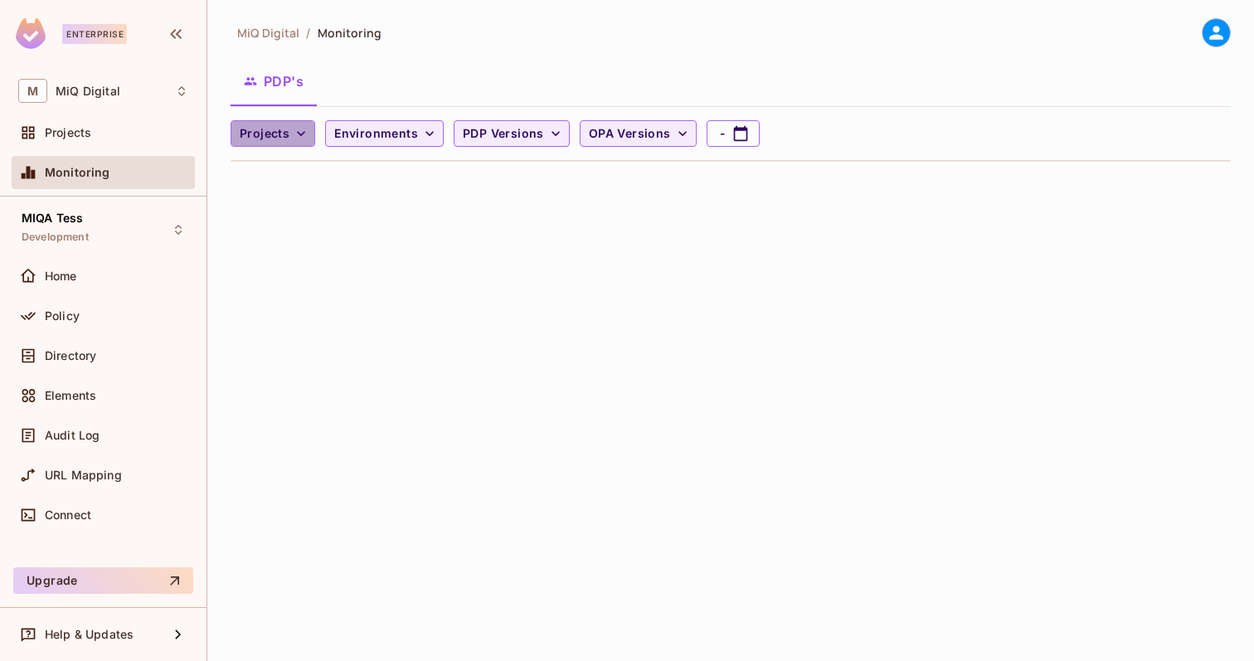
click at [313, 135] on button "Projects" at bounding box center [272, 133] width 85 height 27
drag, startPoint x: 294, startPoint y: 170, endPoint x: 298, endPoint y: 201, distance: 31.8
click at [298, 201] on ul "MIQA HDE MIQA Tess" at bounding box center [273, 189] width 87 height 85
click at [298, 201] on span "MIQA Tess" at bounding box center [274, 207] width 61 height 16
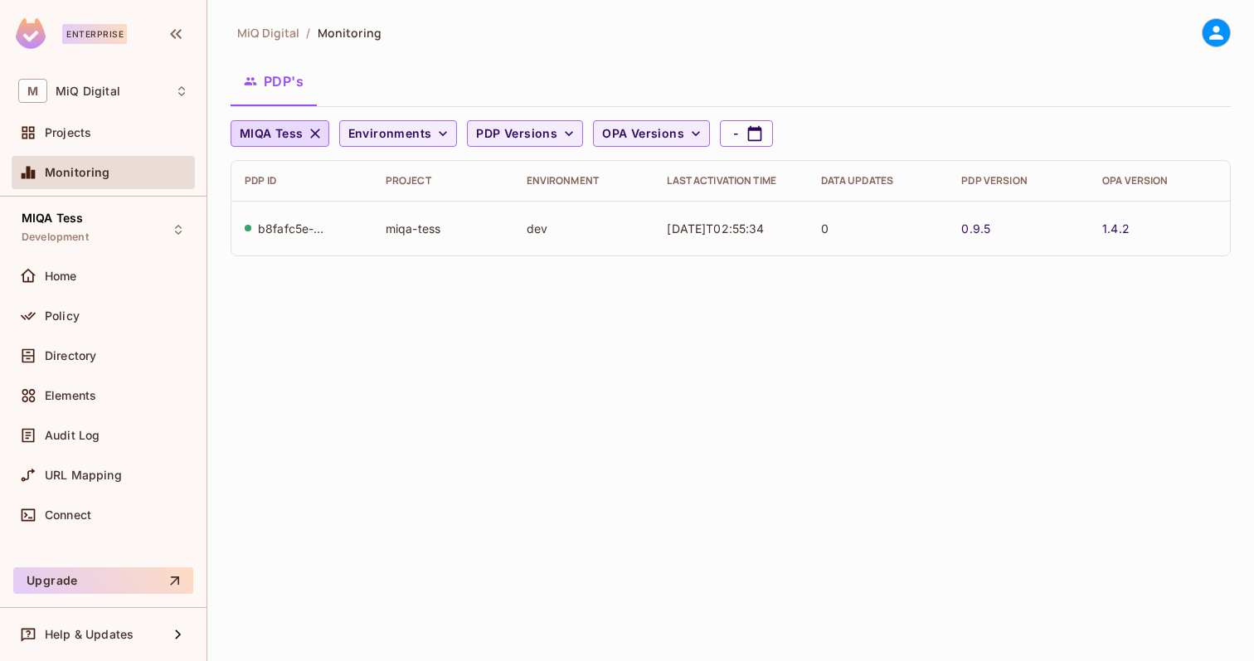
drag, startPoint x: 742, startPoint y: 227, endPoint x: 793, endPoint y: 227, distance: 50.6
click at [793, 227] on td "[DATE]T02:55:34" at bounding box center [729, 228] width 153 height 55
drag, startPoint x: 728, startPoint y: 230, endPoint x: 706, endPoint y: 230, distance: 22.4
click at [706, 230] on td "[DATE]T02:55:34" at bounding box center [729, 228] width 153 height 55
drag, startPoint x: 665, startPoint y: 232, endPoint x: 787, endPoint y: 227, distance: 122.0
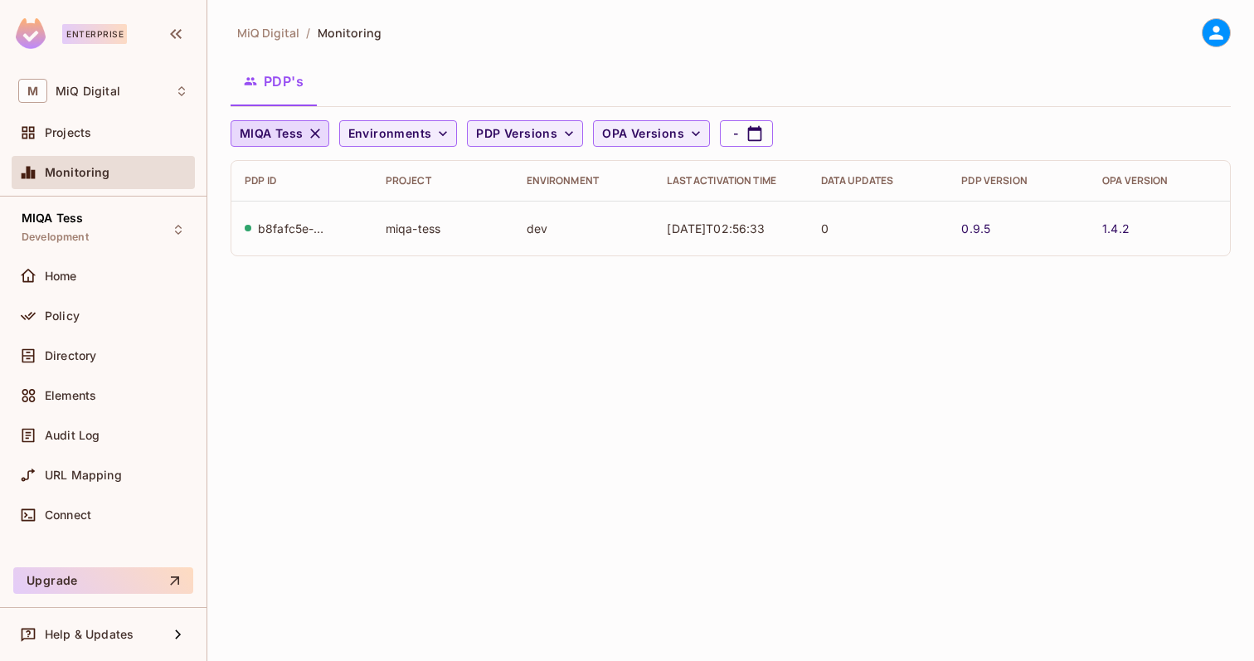
click at [788, 229] on td "[DATE]T02:56:33" at bounding box center [729, 228] width 153 height 55
click at [104, 435] on div "Audit Log" at bounding box center [116, 435] width 143 height 13
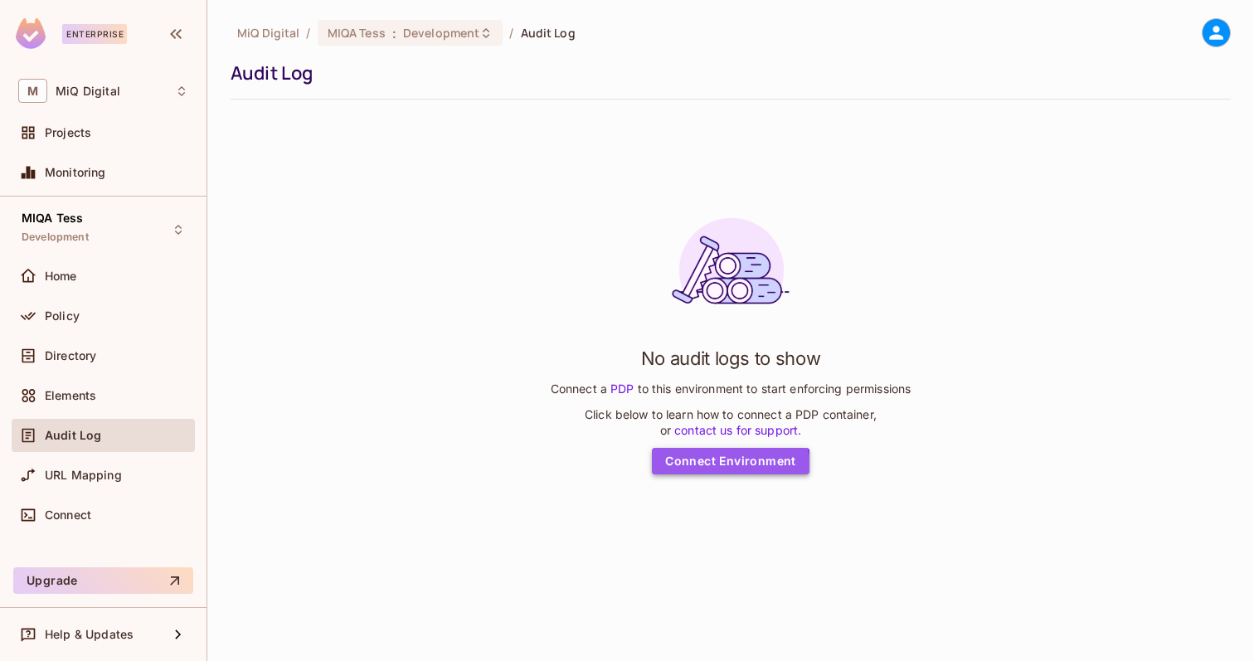
click at [723, 473] on link "Connect Environment" at bounding box center [731, 461] width 158 height 27
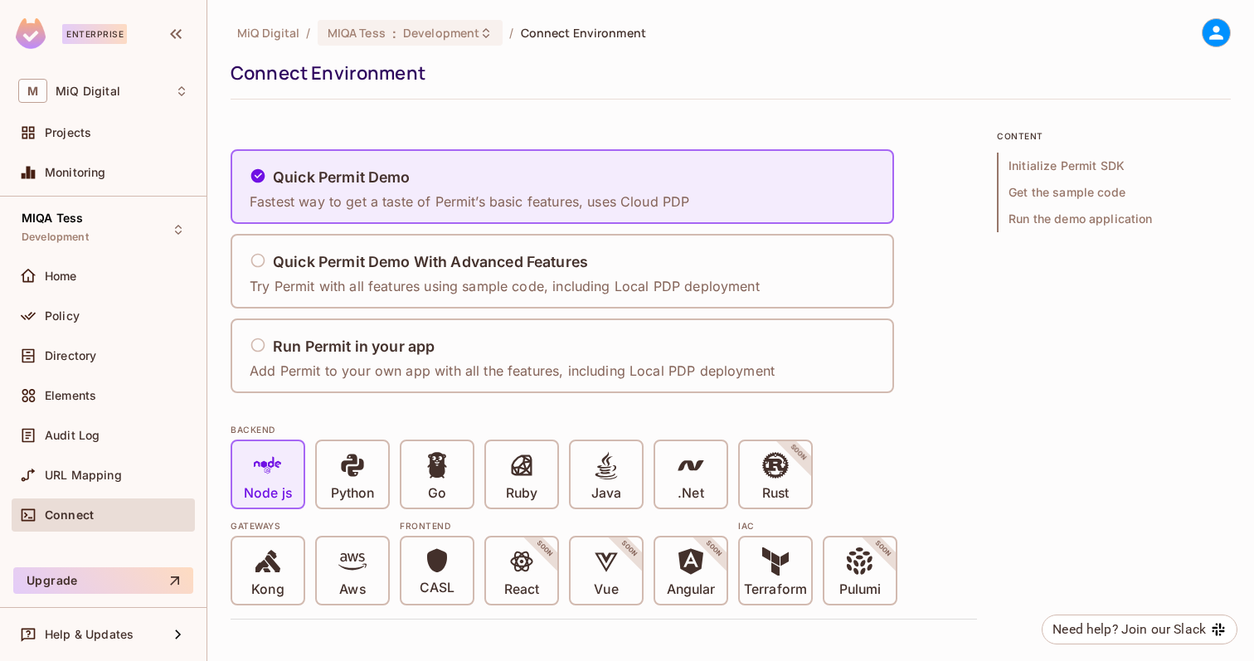
click at [115, 508] on div "Connect" at bounding box center [116, 514] width 143 height 13
click at [114, 432] on div "Audit Log" at bounding box center [116, 435] width 143 height 13
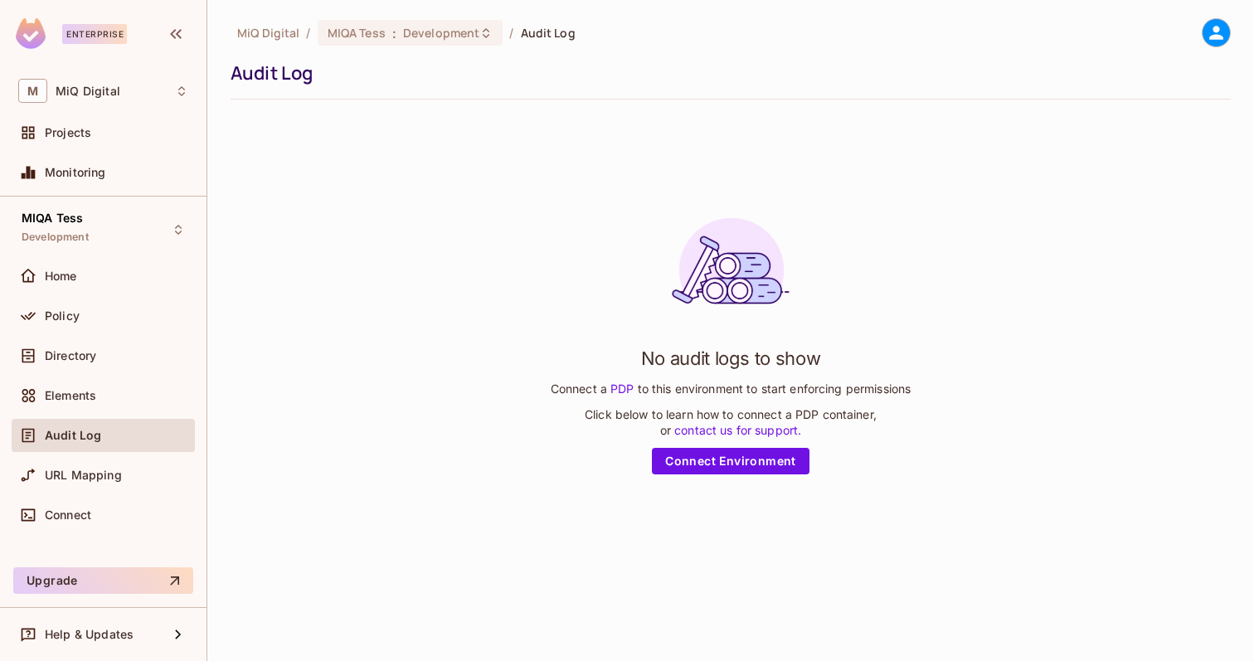
click at [619, 386] on link "PDP" at bounding box center [622, 388] width 31 height 14
click at [104, 320] on div "Policy" at bounding box center [116, 315] width 143 height 13
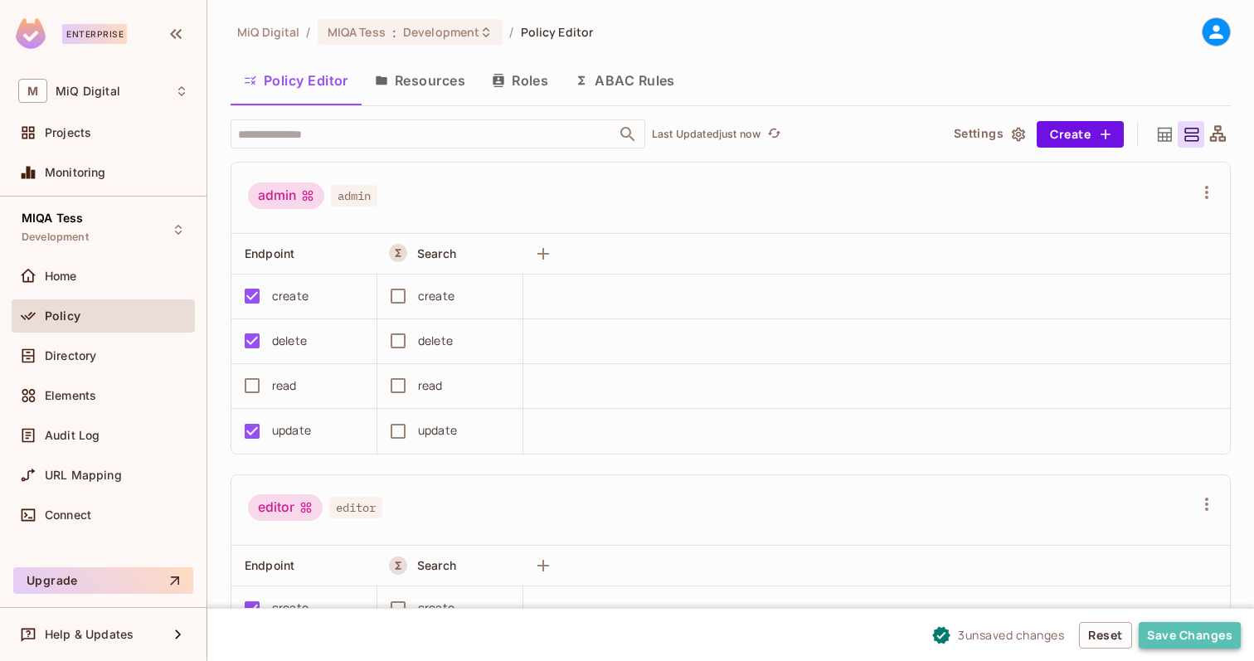
click at [1156, 633] on button "Save Changes" at bounding box center [1189, 635] width 102 height 27
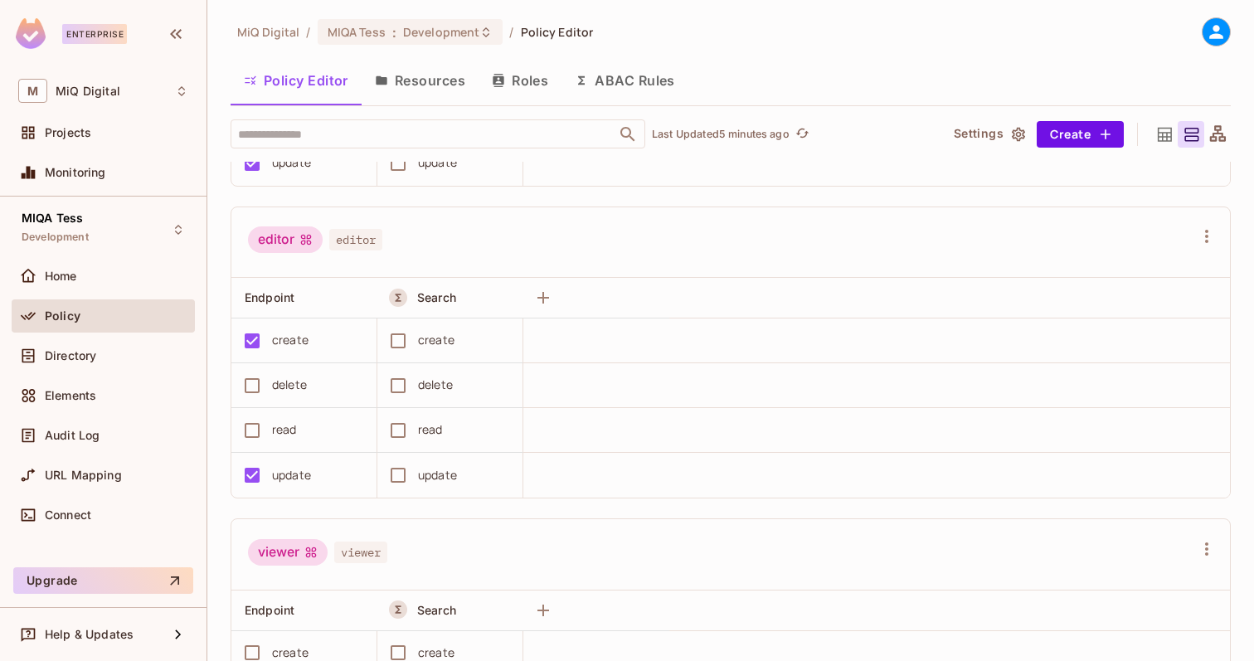
scroll to position [458, 0]
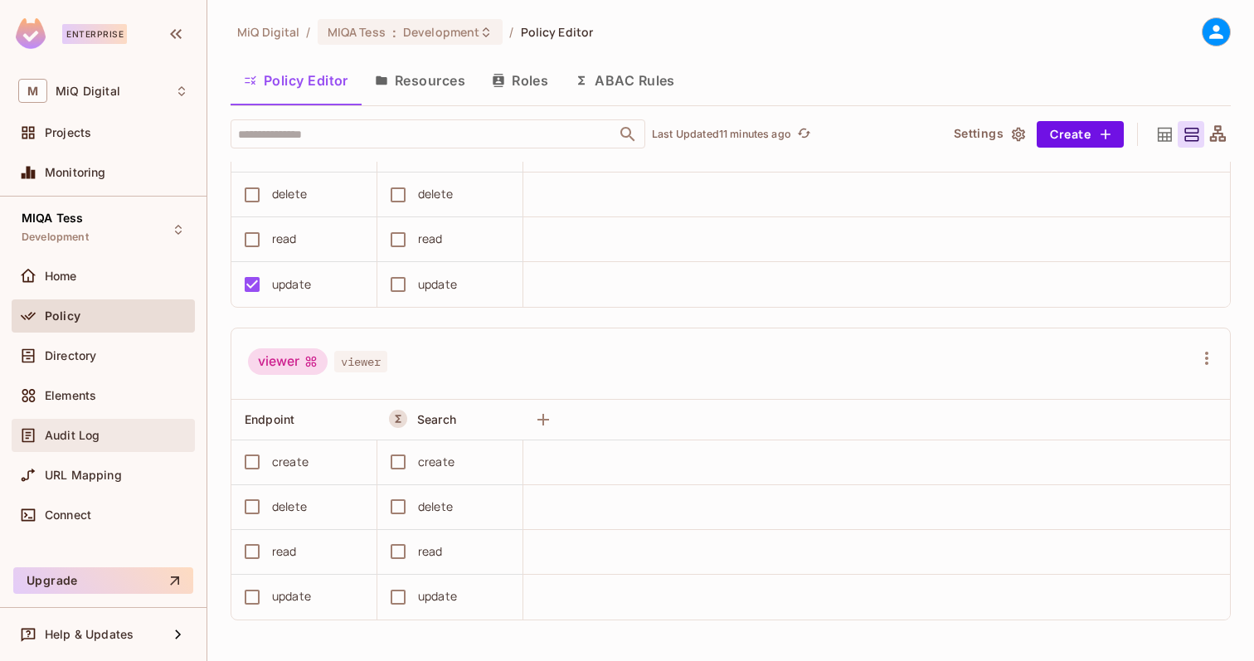
click at [108, 436] on div "Audit Log" at bounding box center [116, 435] width 143 height 13
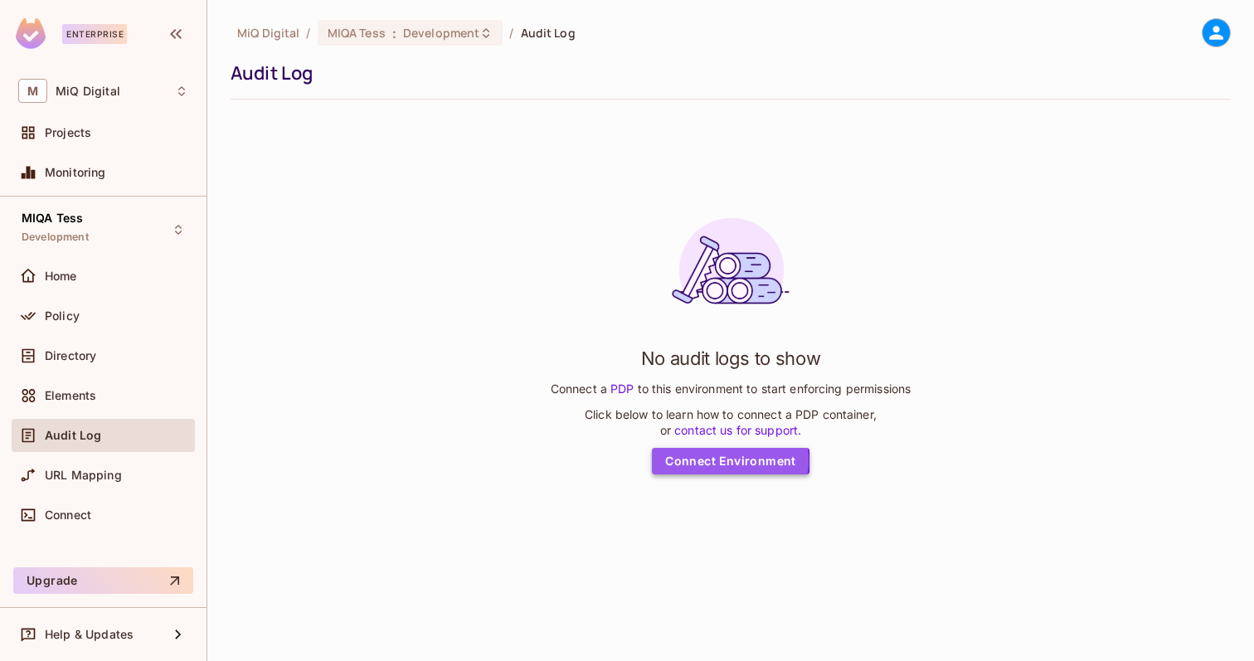
click at [725, 460] on link "Connect Environment" at bounding box center [731, 461] width 158 height 27
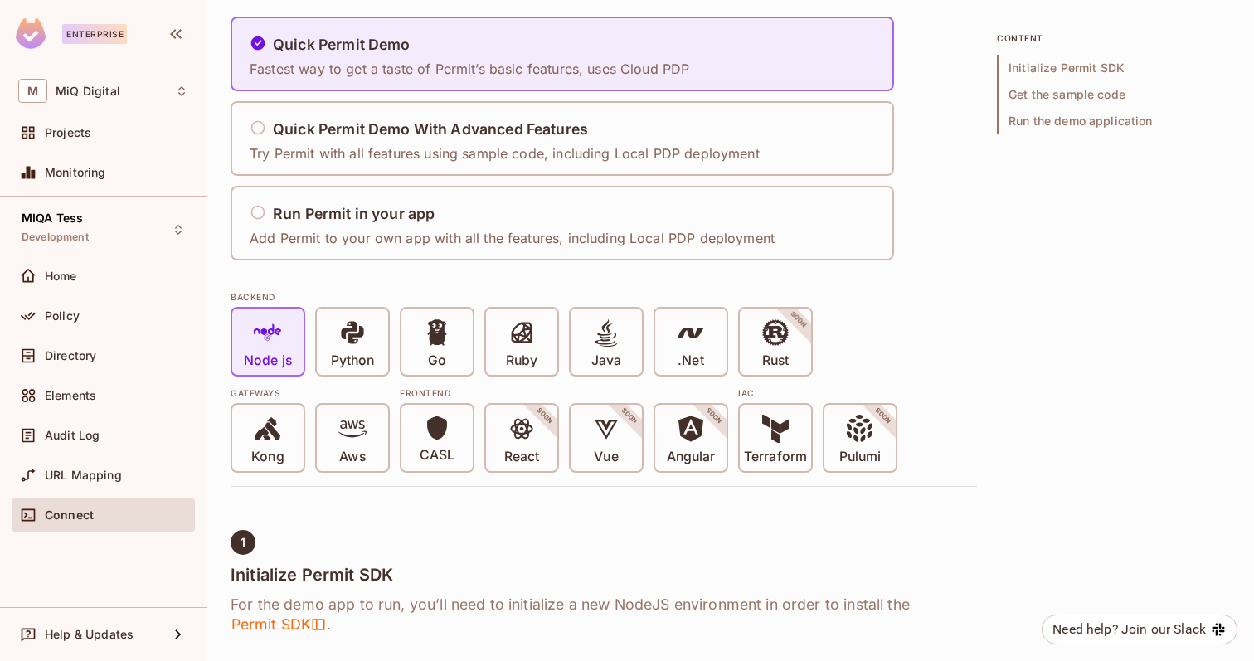
scroll to position [147, 0]
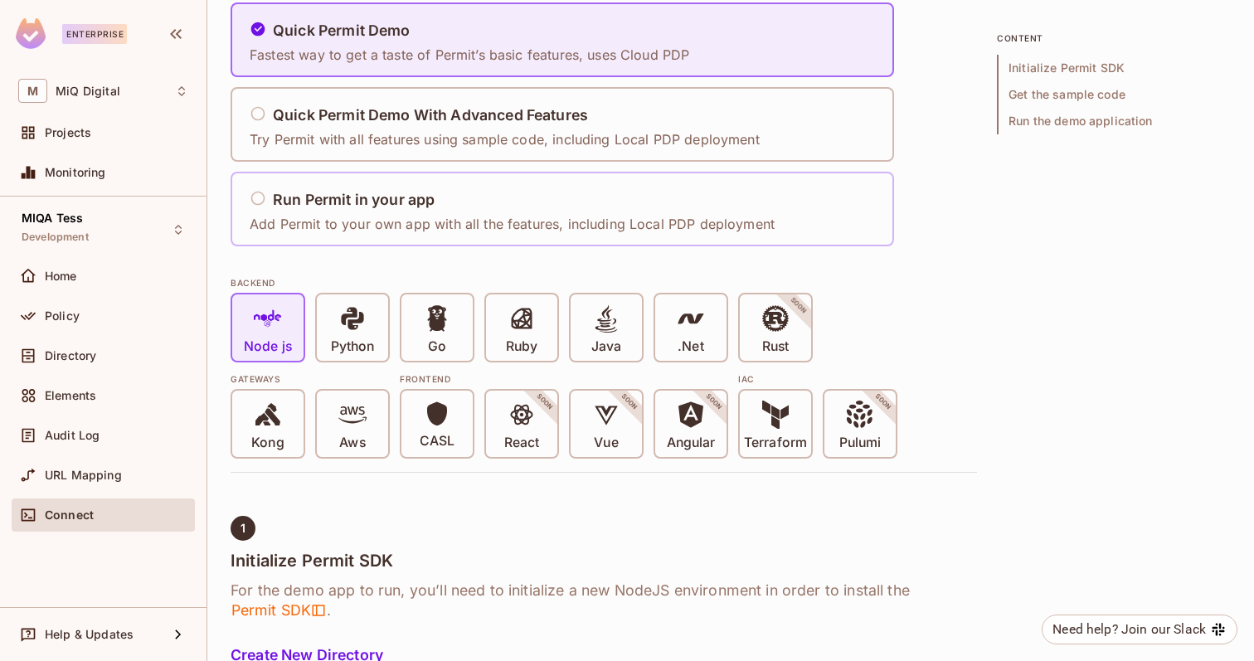
click at [497, 227] on p "Add Permit to your own app with all the features, including Local PDP deployment" at bounding box center [512, 224] width 525 height 18
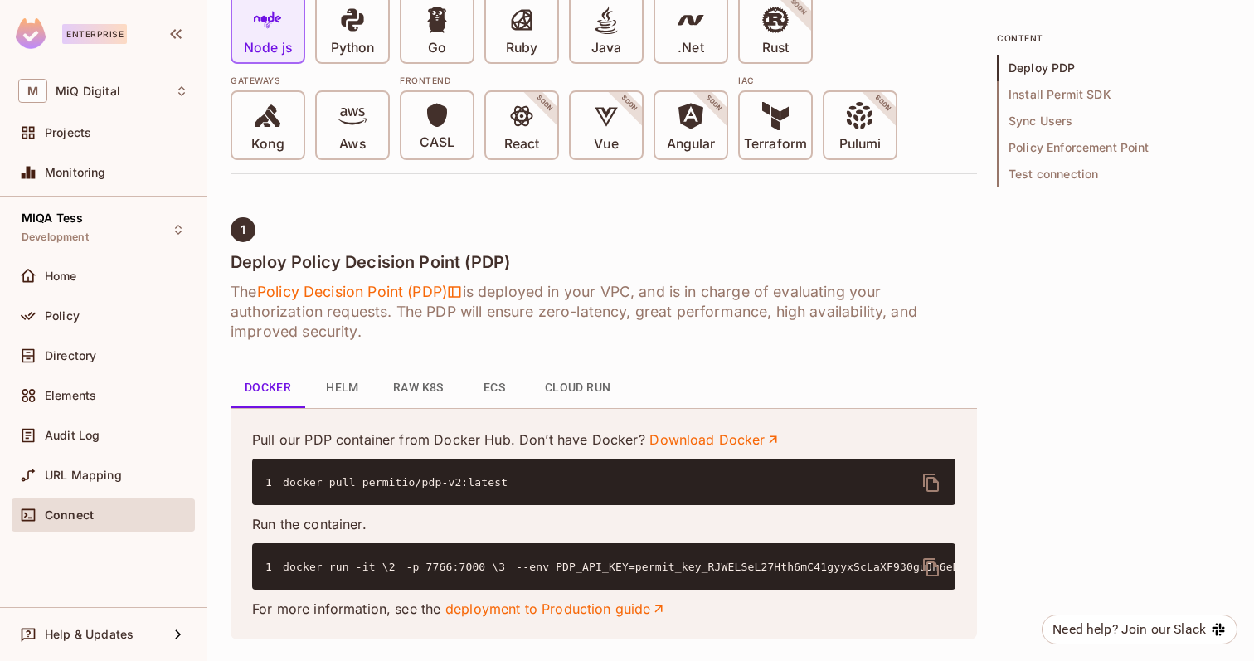
scroll to position [444, 0]
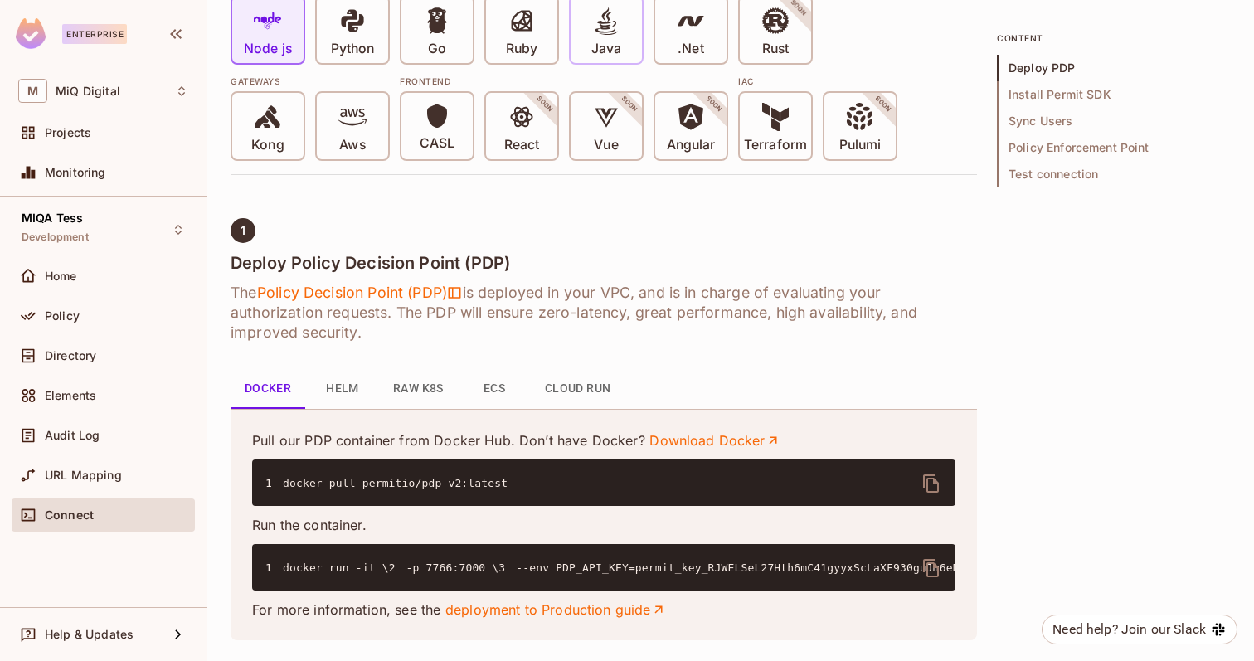
click at [611, 46] on p "Java" at bounding box center [606, 49] width 30 height 17
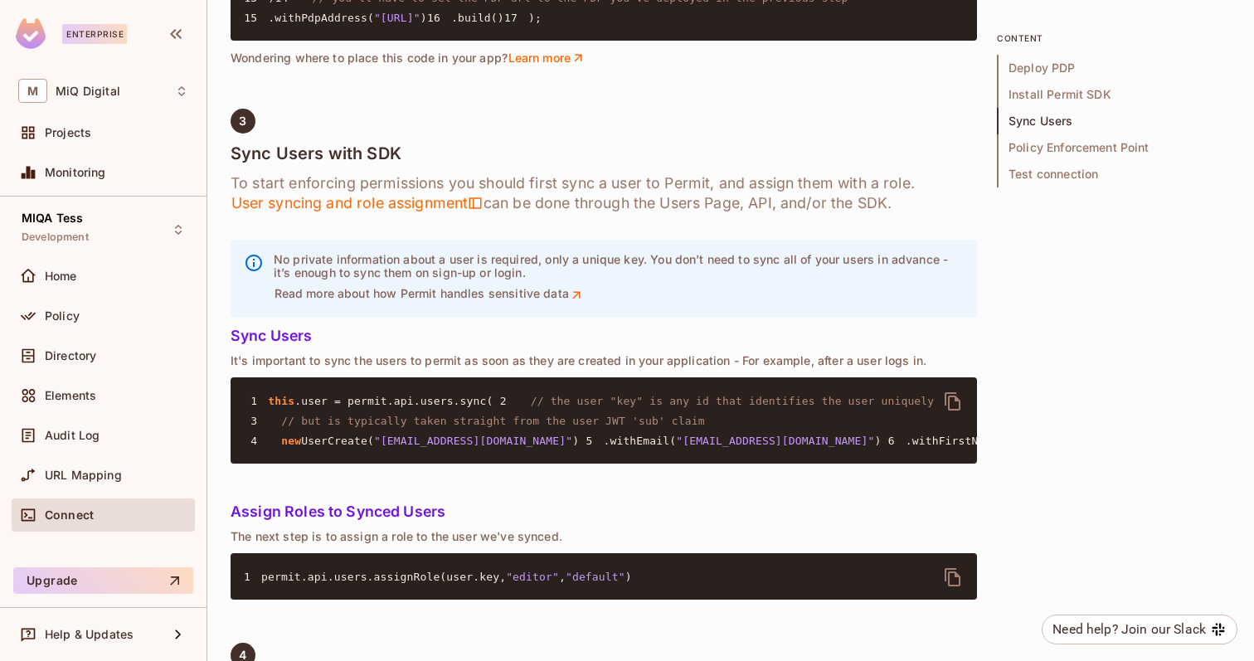
scroll to position [1629, 0]
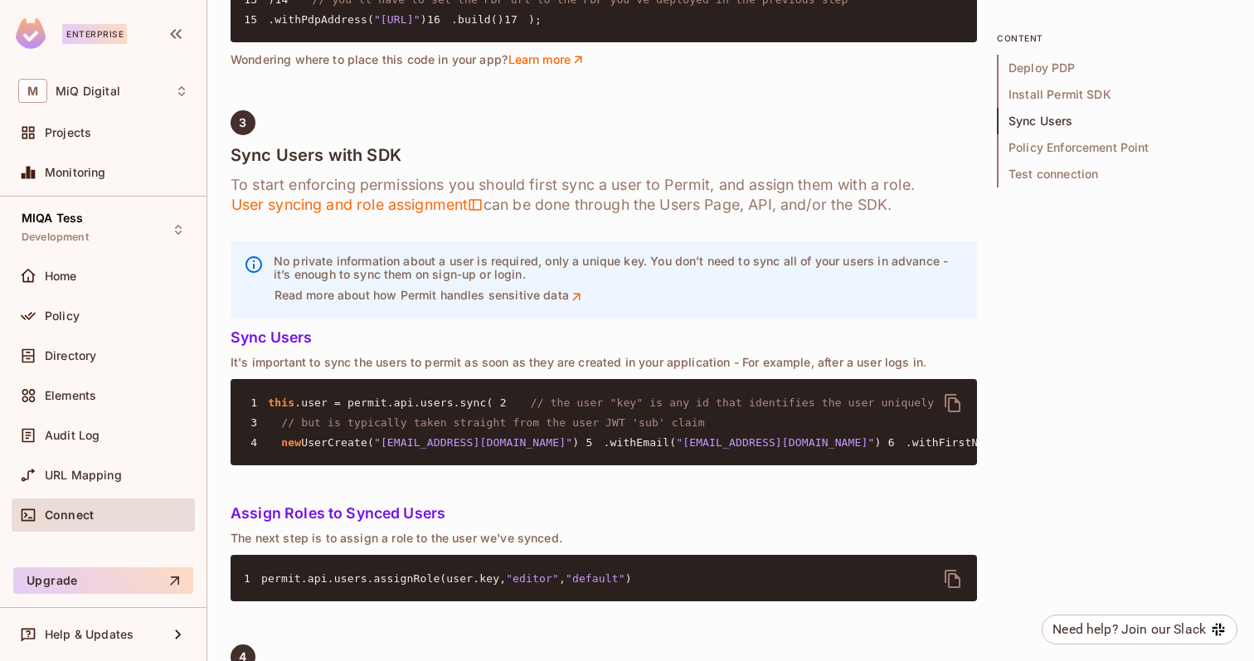
drag, startPoint x: 300, startPoint y: 276, endPoint x: 470, endPoint y: 285, distance: 170.2
copy span "permit_key_RJWELSeL27Hth6mC41gyyxScLaXF930guJm6eDcTzMvjrne5DrY1AFDzhGSLMzDjAVBb…"
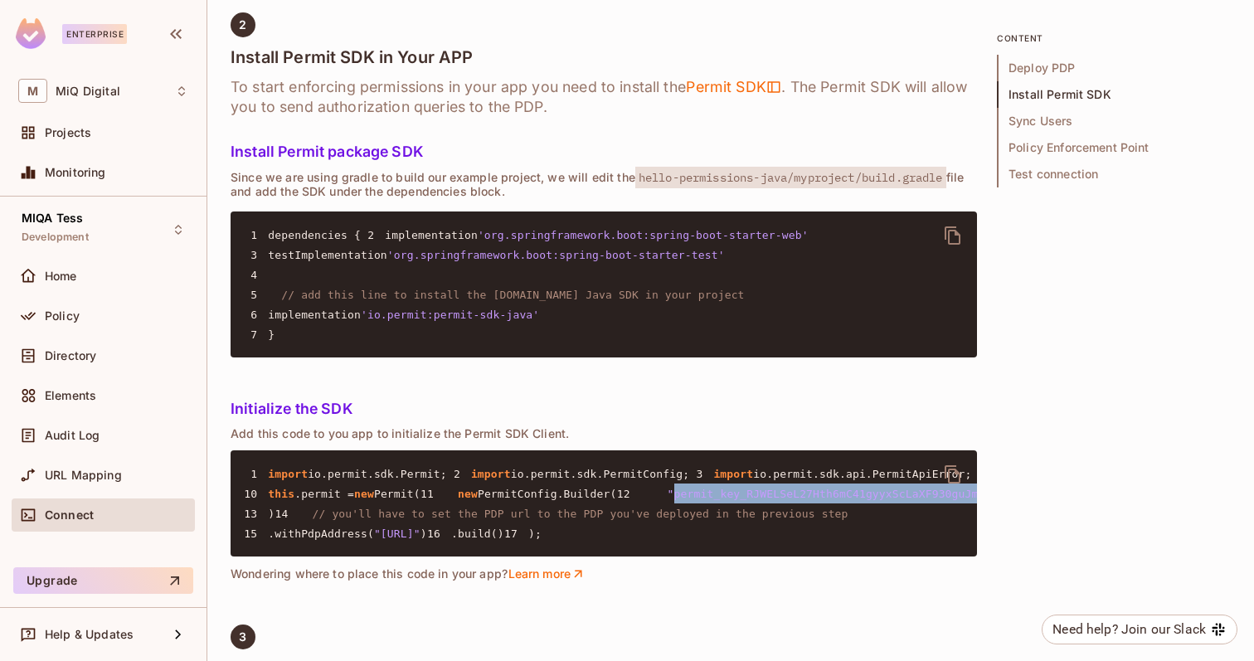
scroll to position [1111, 0]
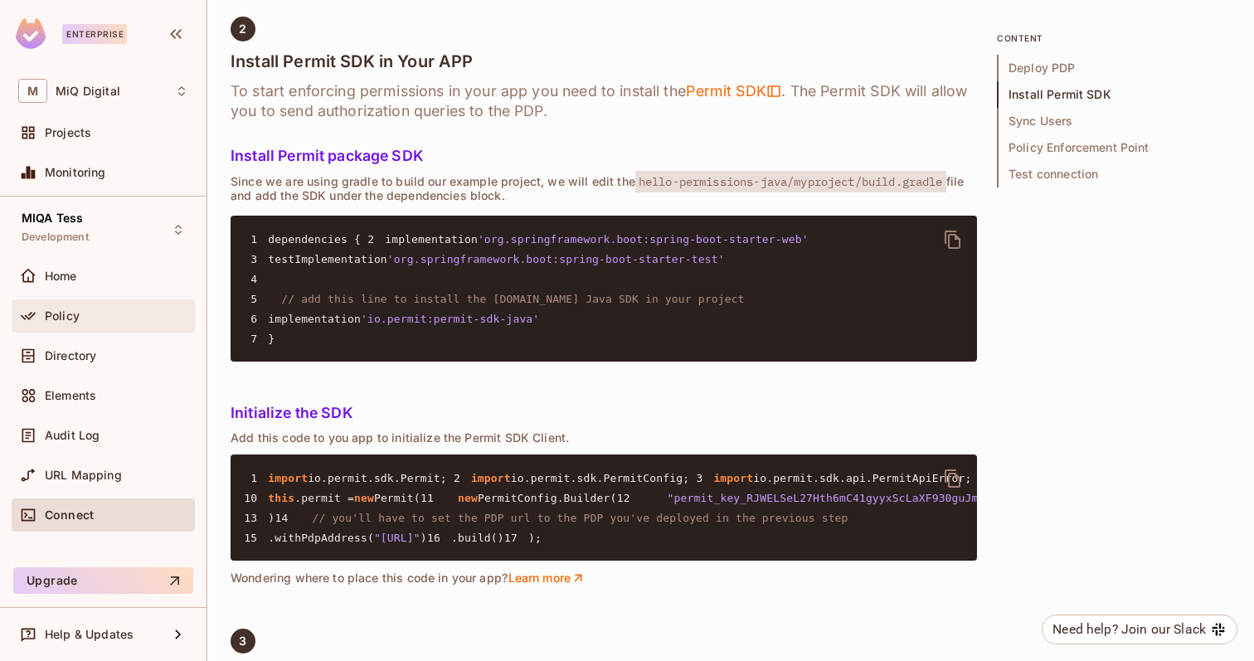
click at [111, 317] on div "Policy" at bounding box center [116, 315] width 143 height 13
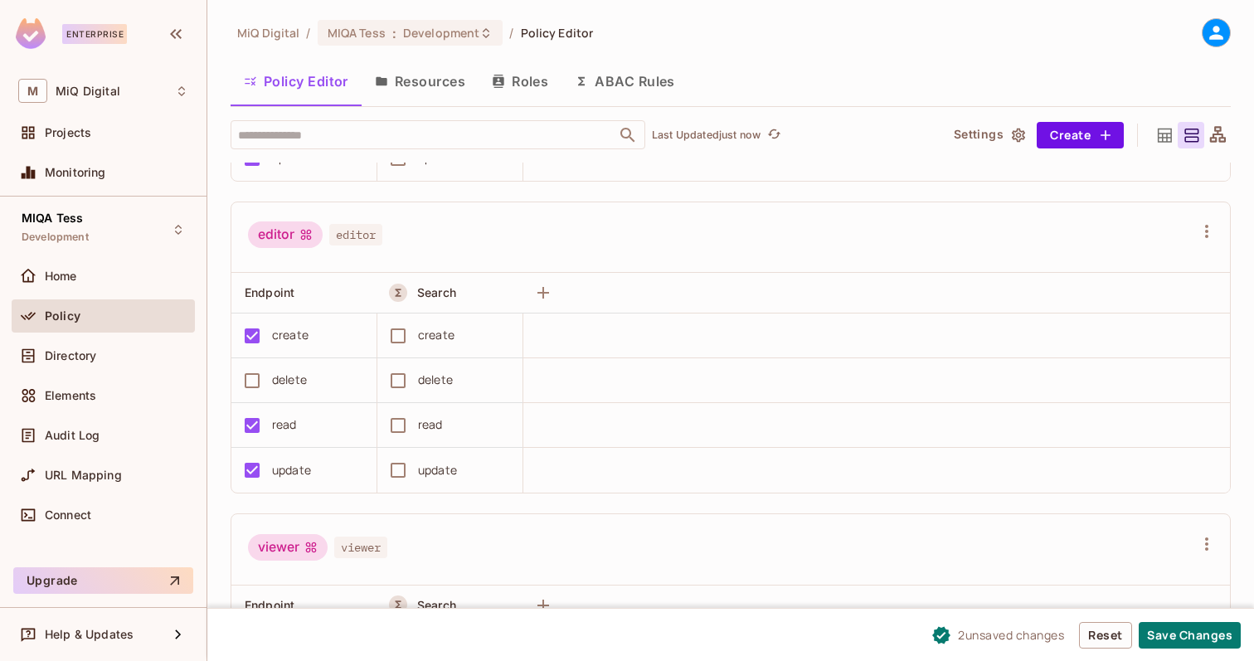
scroll to position [458, 0]
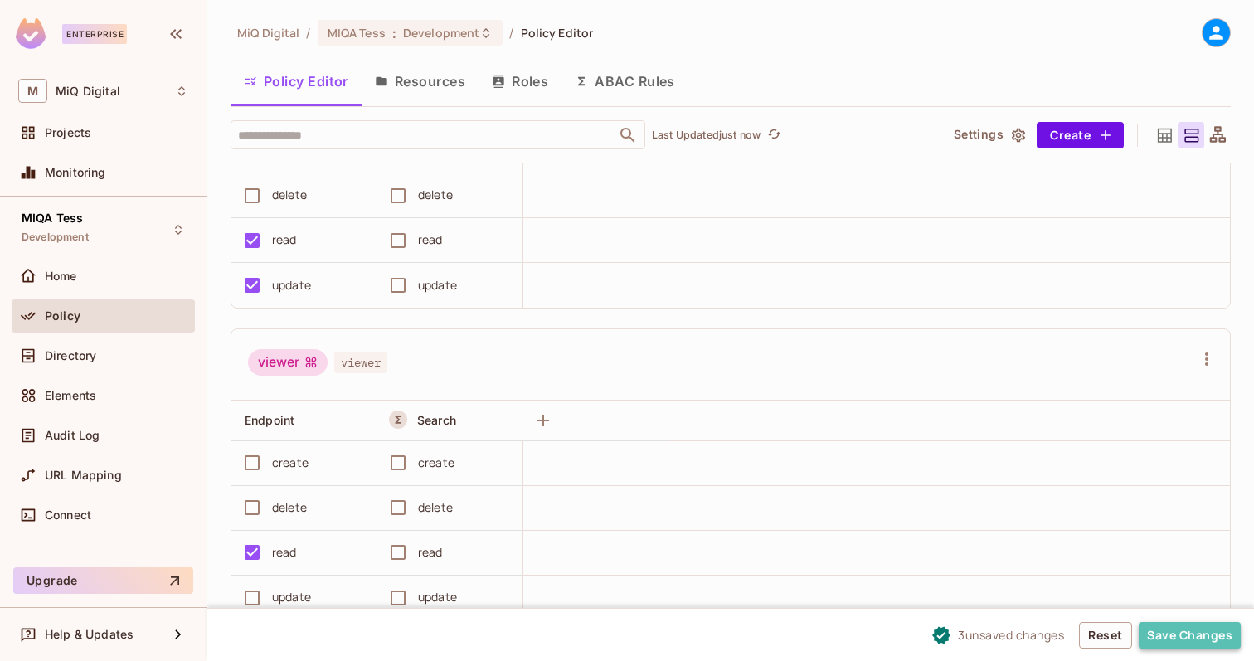
click at [1186, 643] on button "Save Changes" at bounding box center [1189, 635] width 102 height 27
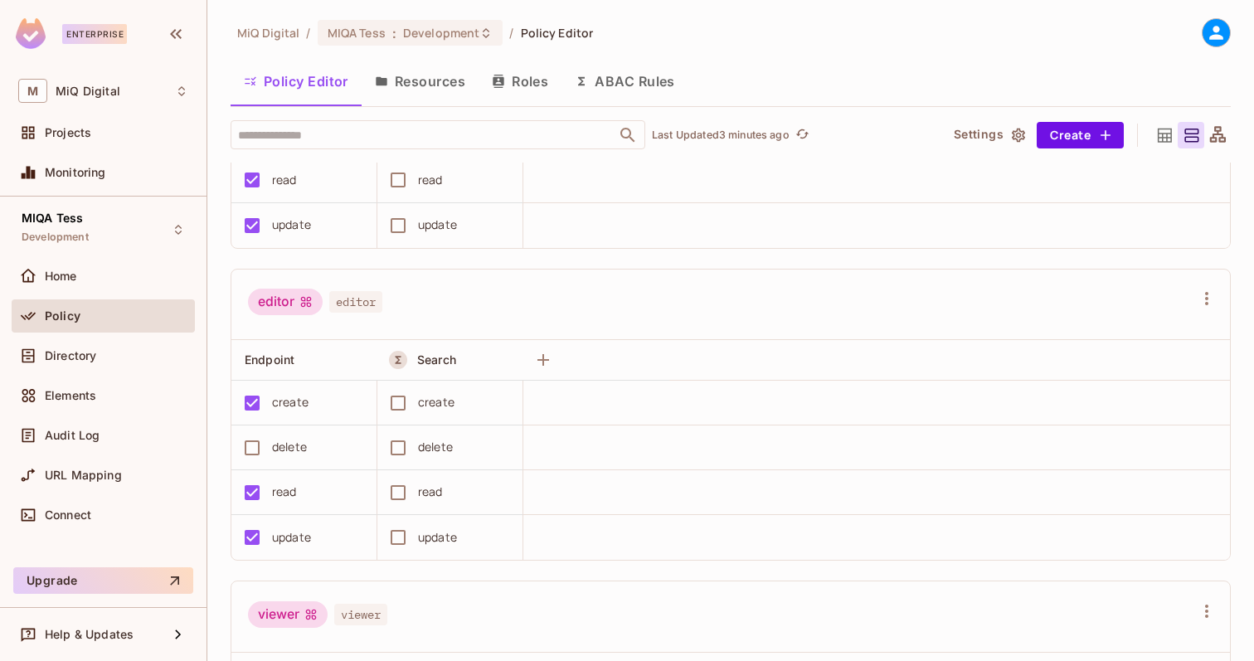
scroll to position [0, 0]
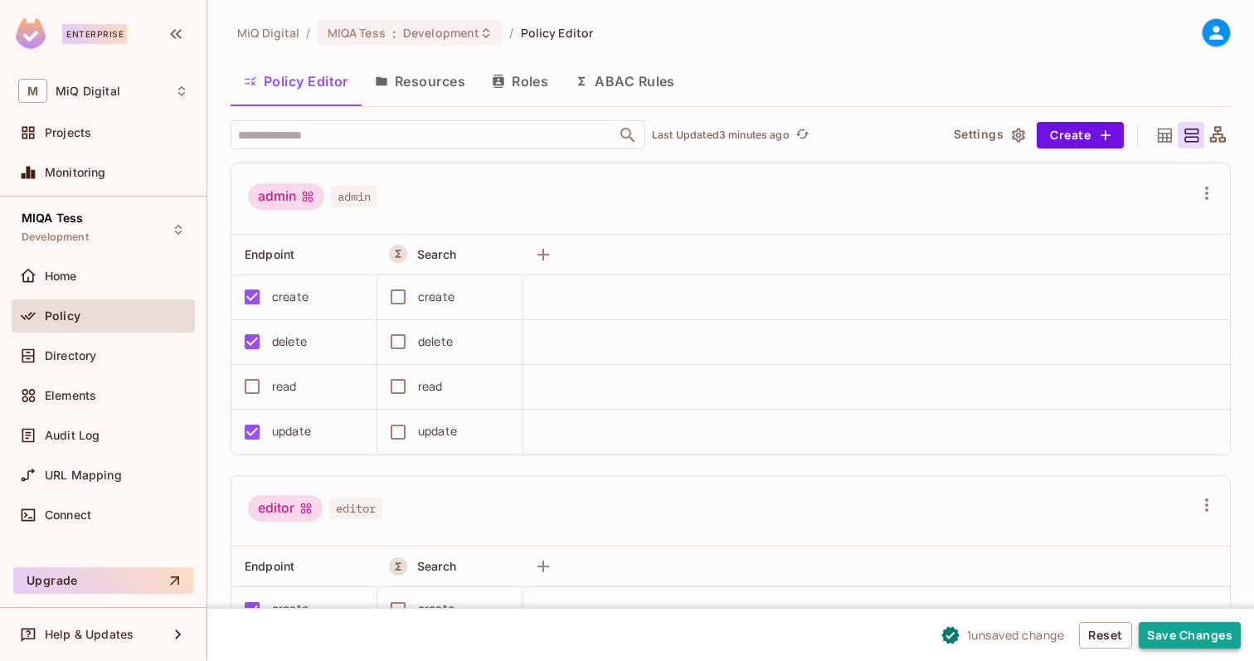
click at [1183, 640] on button "Save Changes" at bounding box center [1189, 635] width 102 height 27
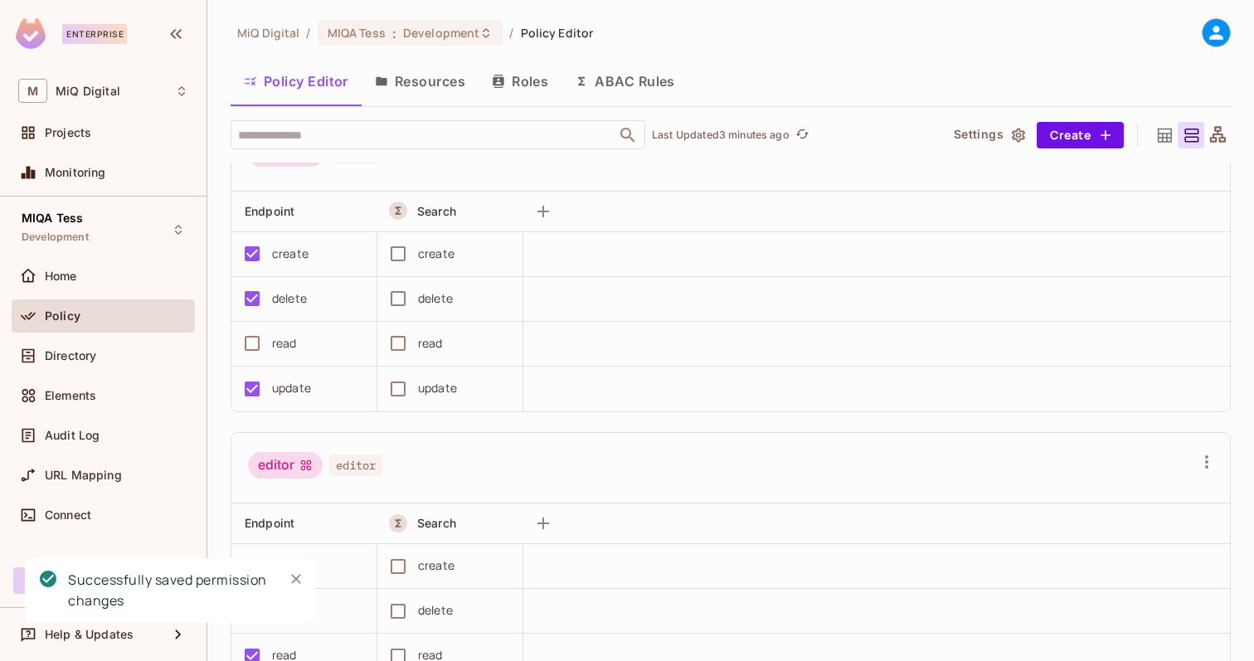
scroll to position [44, 0]
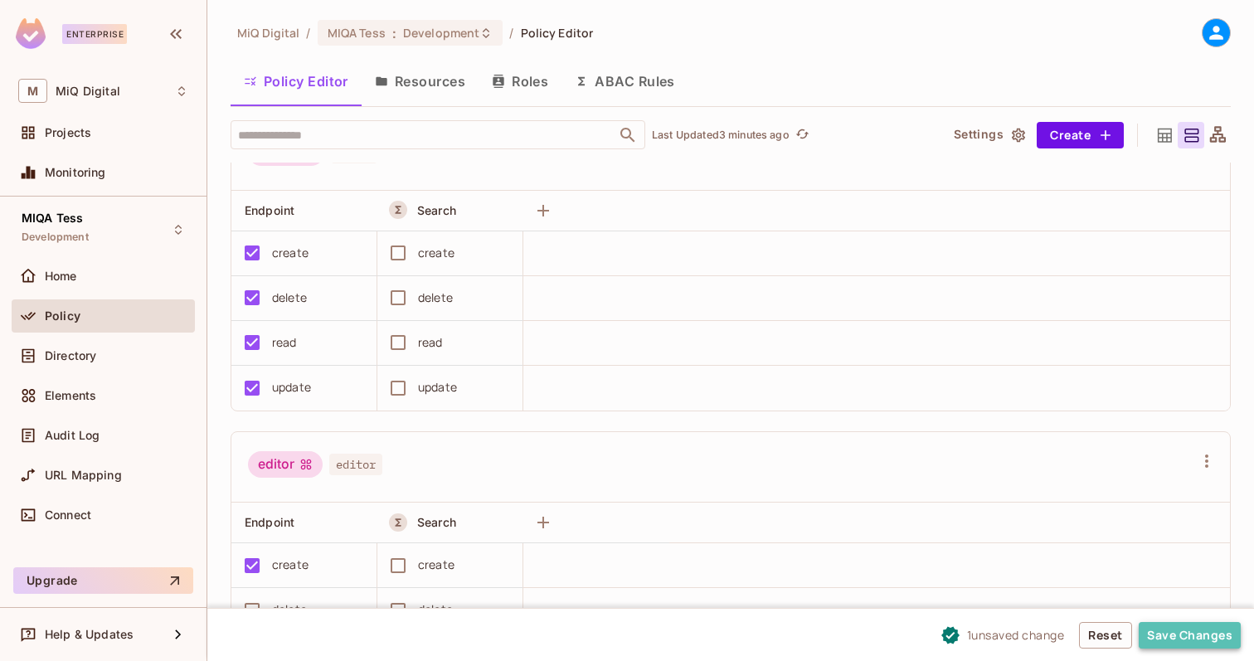
click at [1206, 641] on button "Save Changes" at bounding box center [1189, 635] width 102 height 27
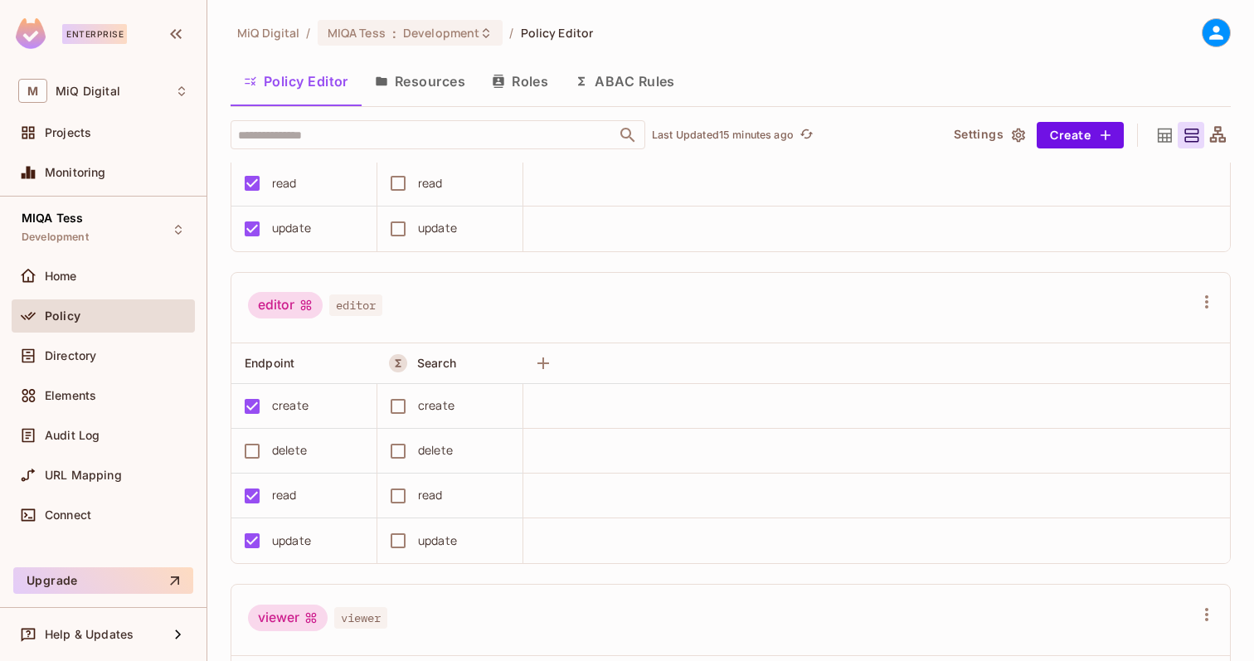
scroll to position [0, 0]
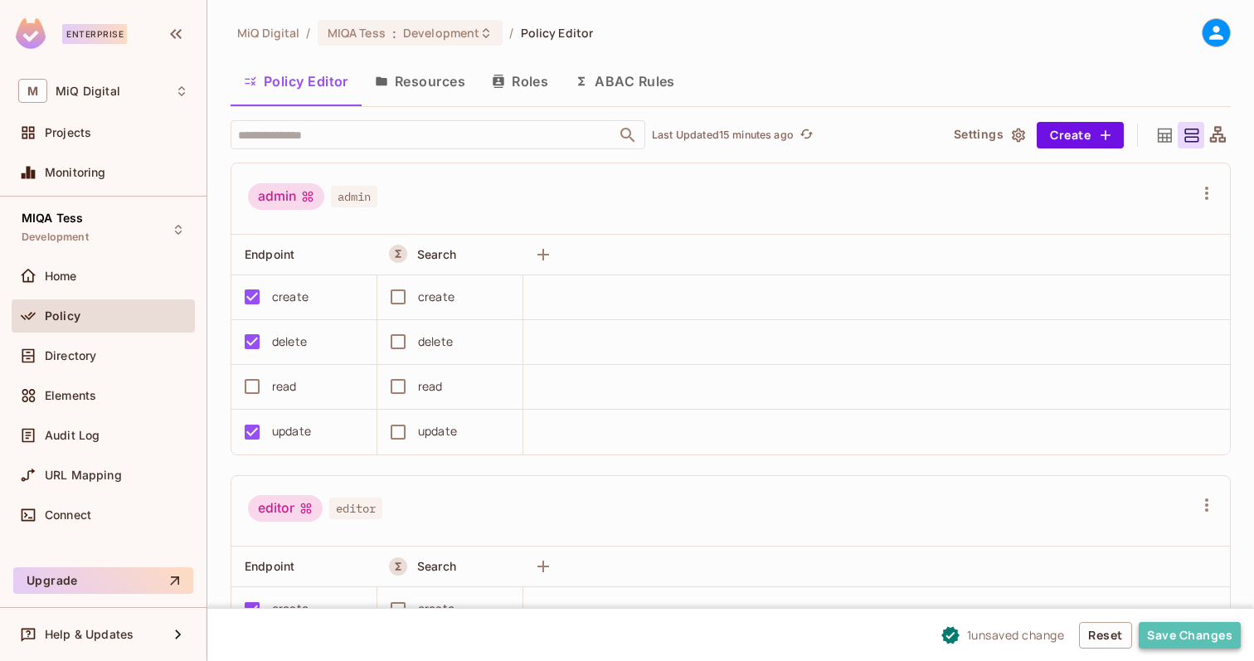
click at [1191, 637] on button "Save Changes" at bounding box center [1189, 635] width 102 height 27
click at [1213, 638] on button "Save Changes" at bounding box center [1189, 635] width 102 height 27
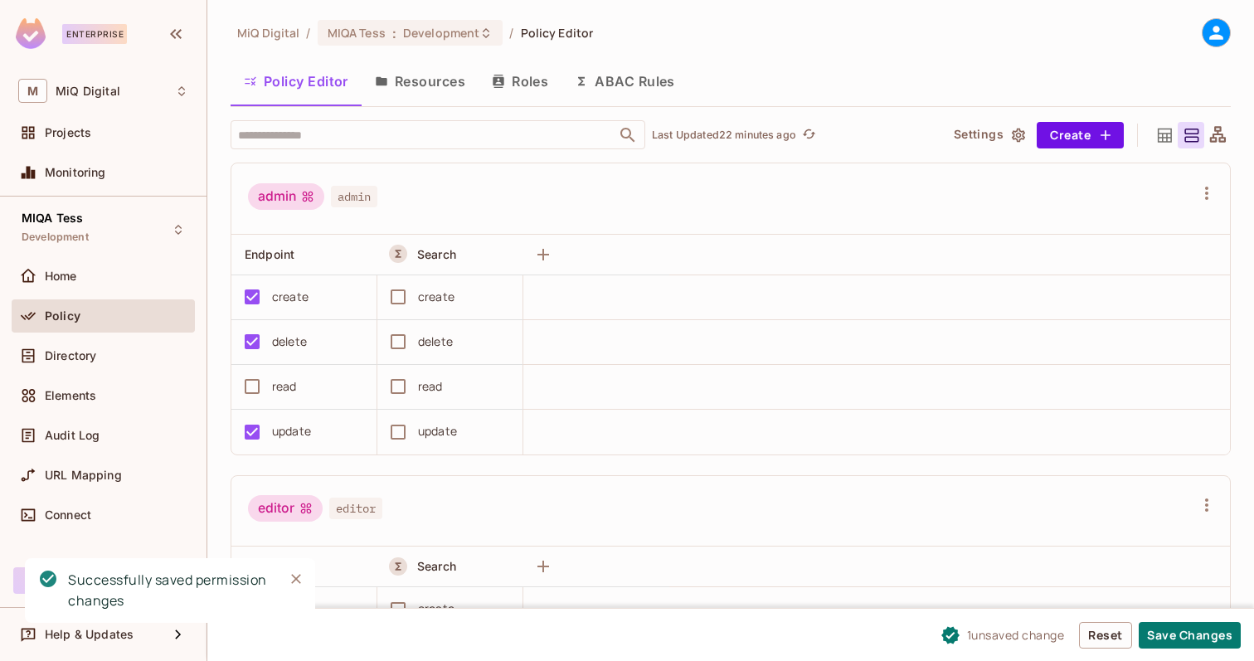
scroll to position [458, 0]
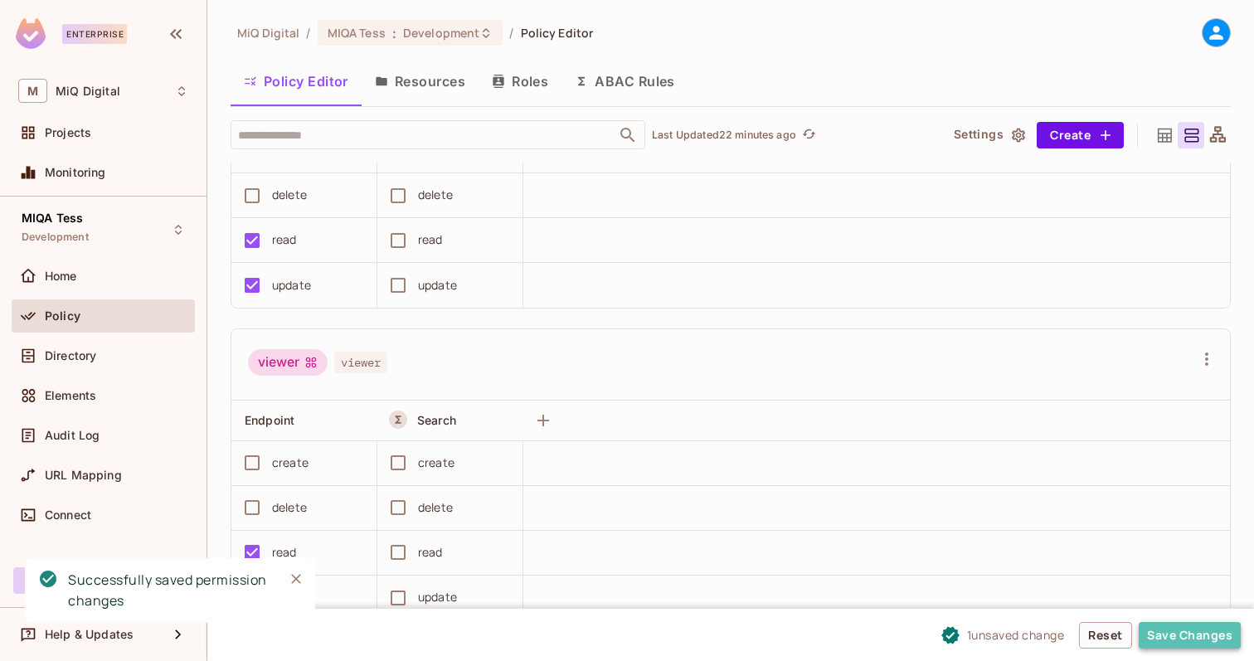
click at [1183, 634] on button "Save Changes" at bounding box center [1189, 635] width 102 height 27
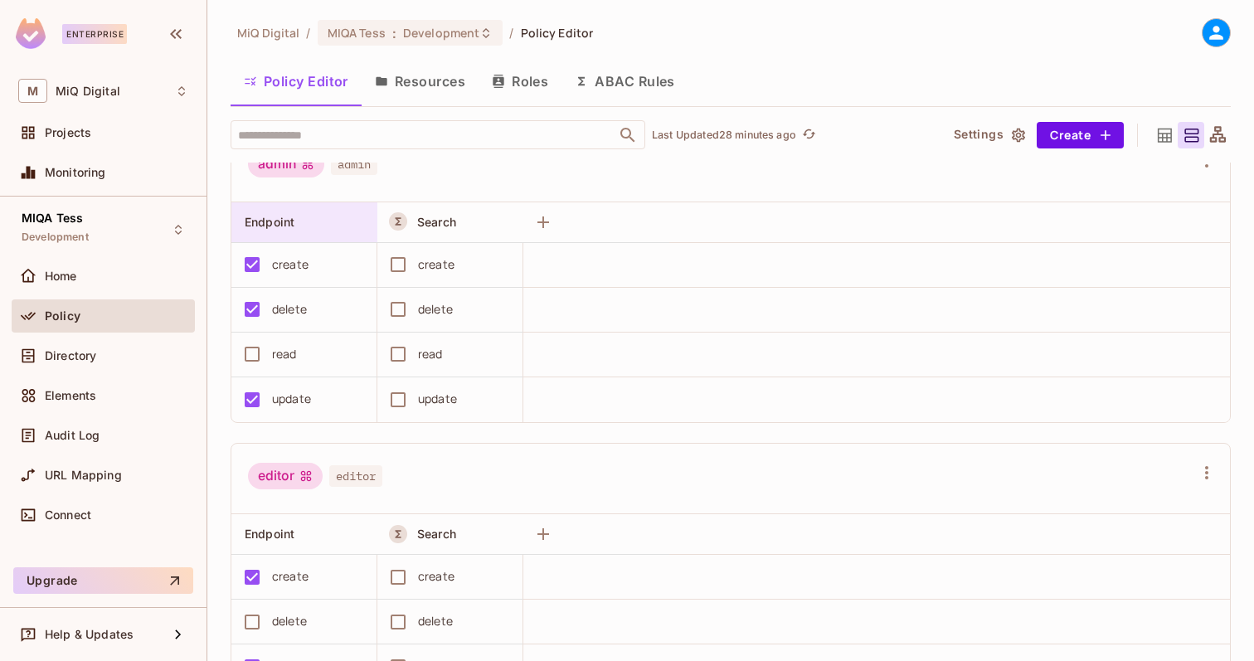
scroll to position [0, 0]
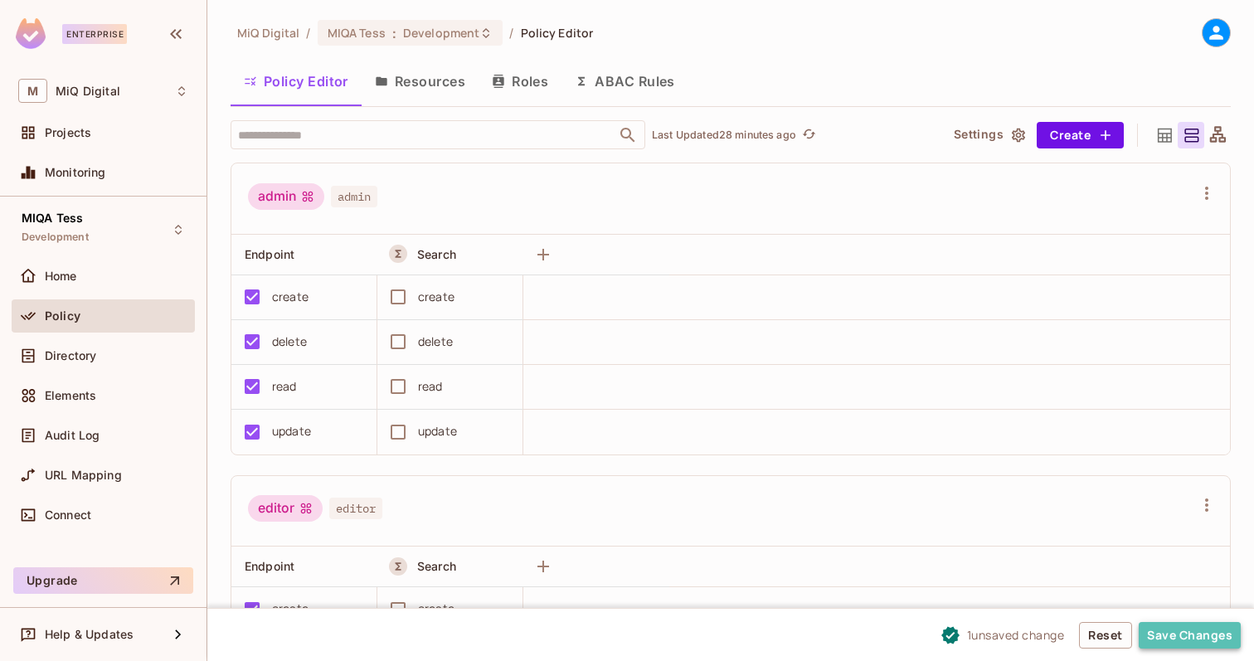
click at [1179, 626] on button "Save Changes" at bounding box center [1189, 635] width 102 height 27
